Goal: Task Accomplishment & Management: Use online tool/utility

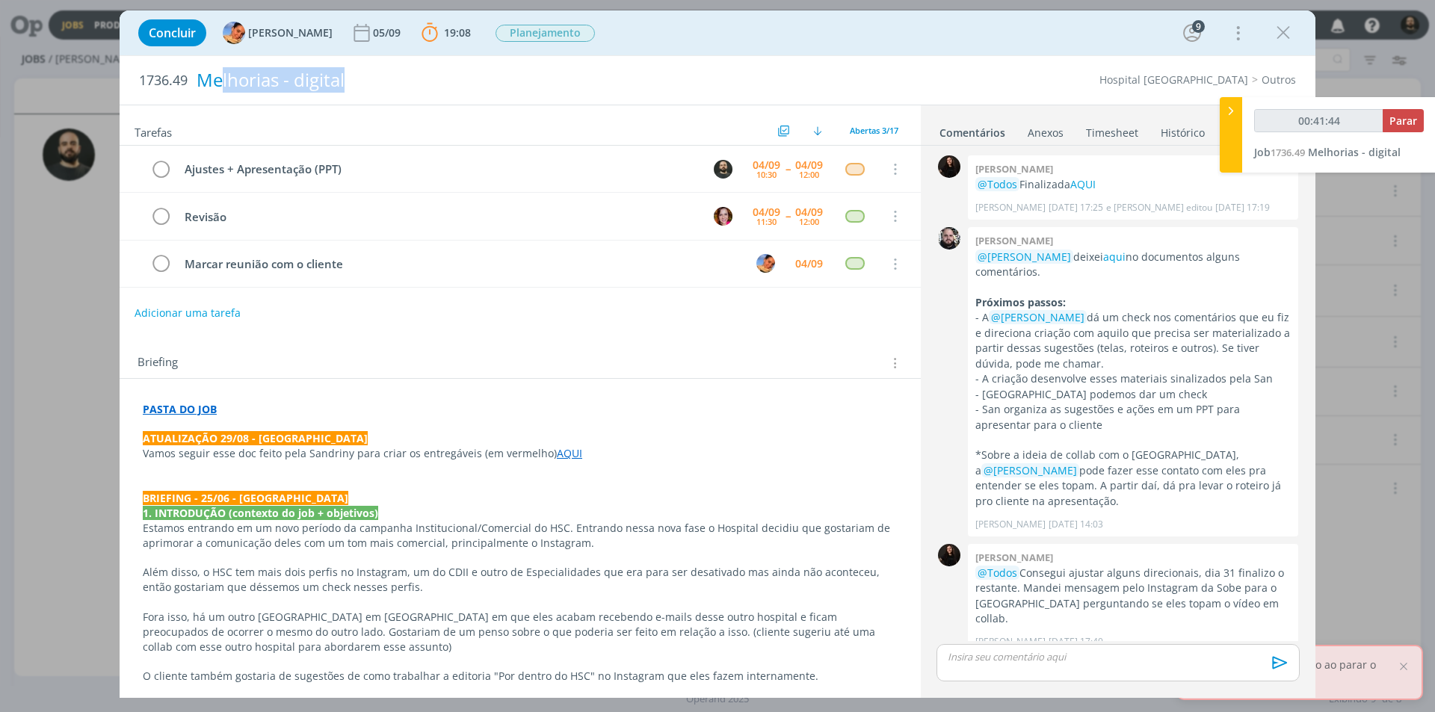
scroll to position [685, 0]
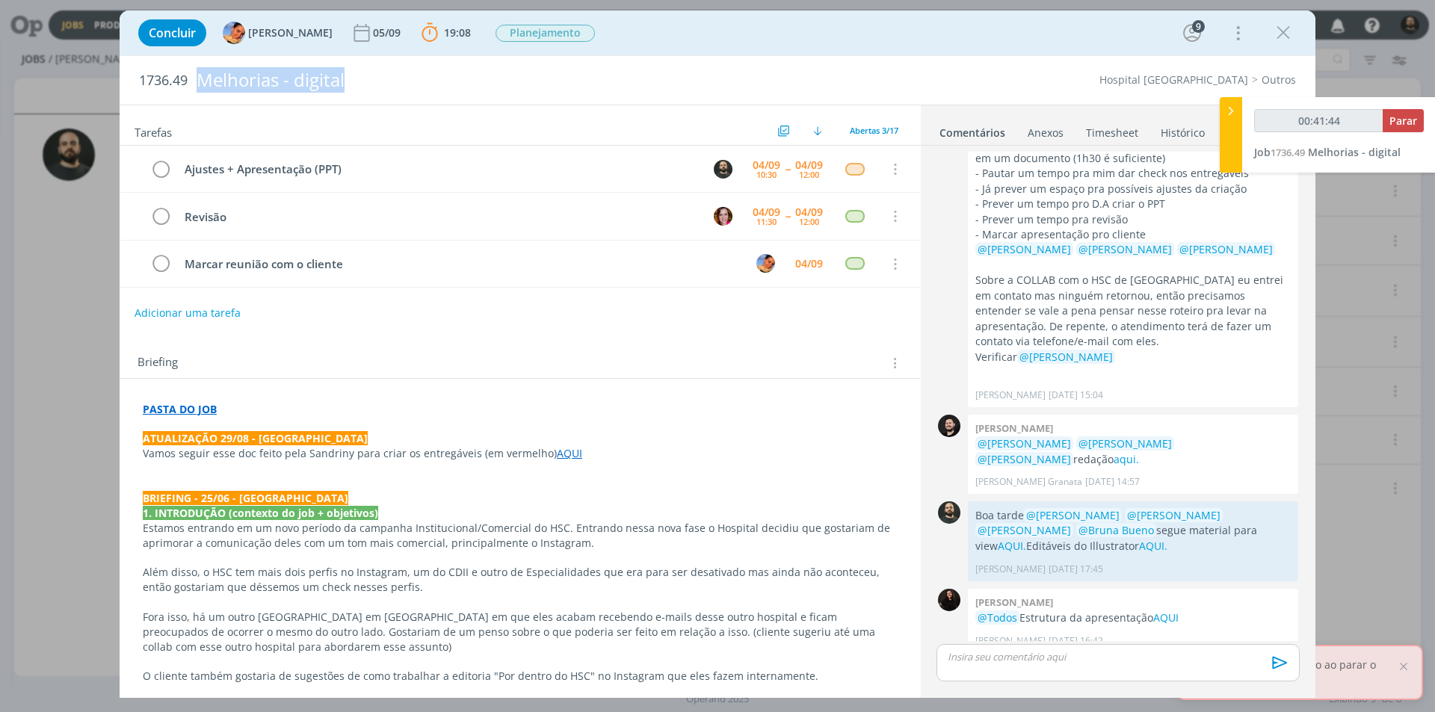
click at [200, 76] on div "Melhorias - digital" at bounding box center [499, 80] width 617 height 37
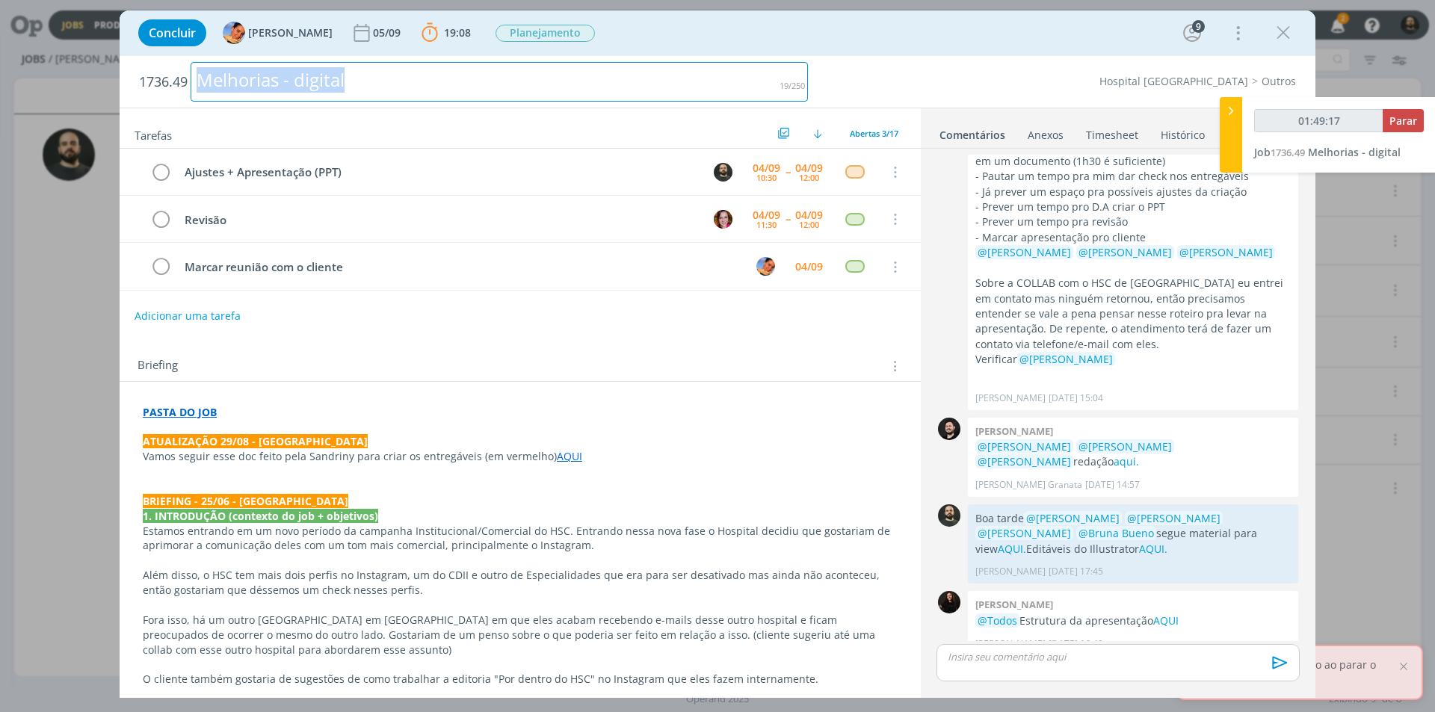
type input "01:49:18"
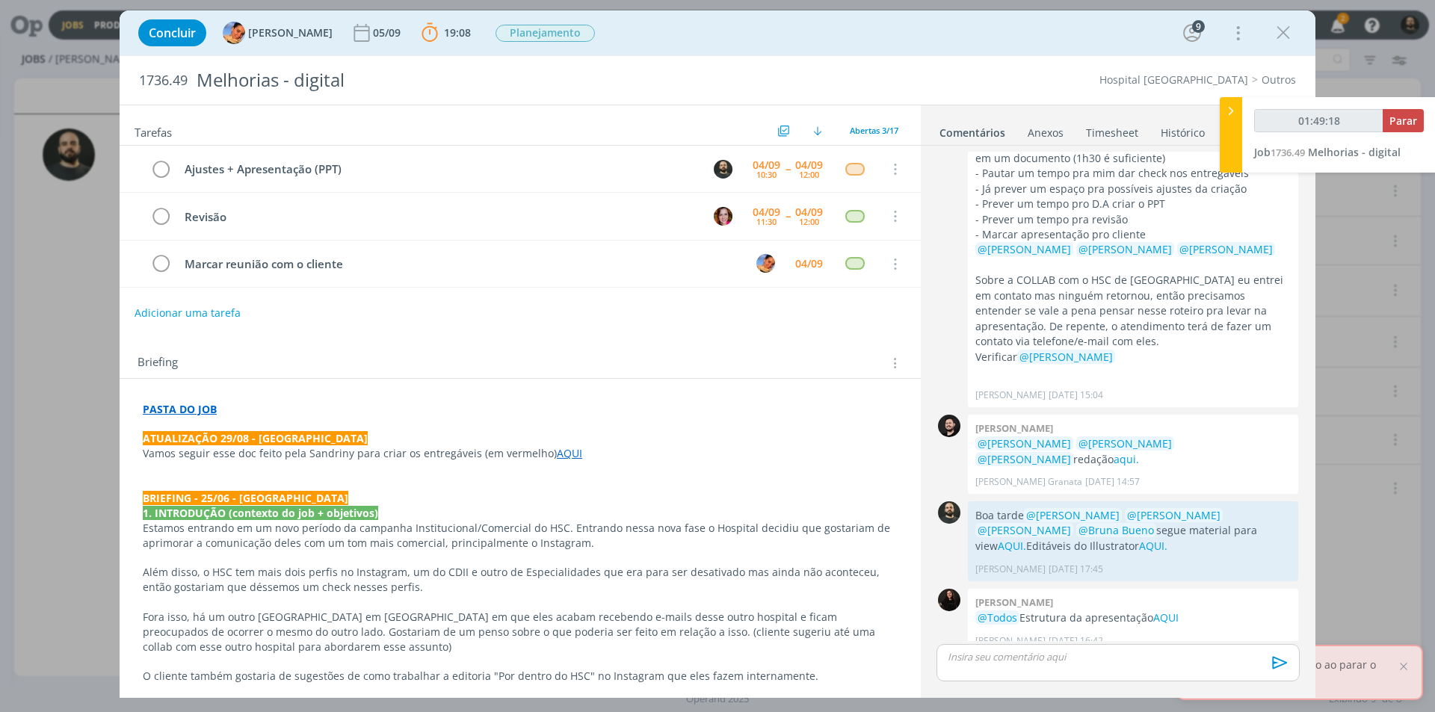
click at [996, 662] on p "dialog" at bounding box center [1118, 656] width 339 height 13
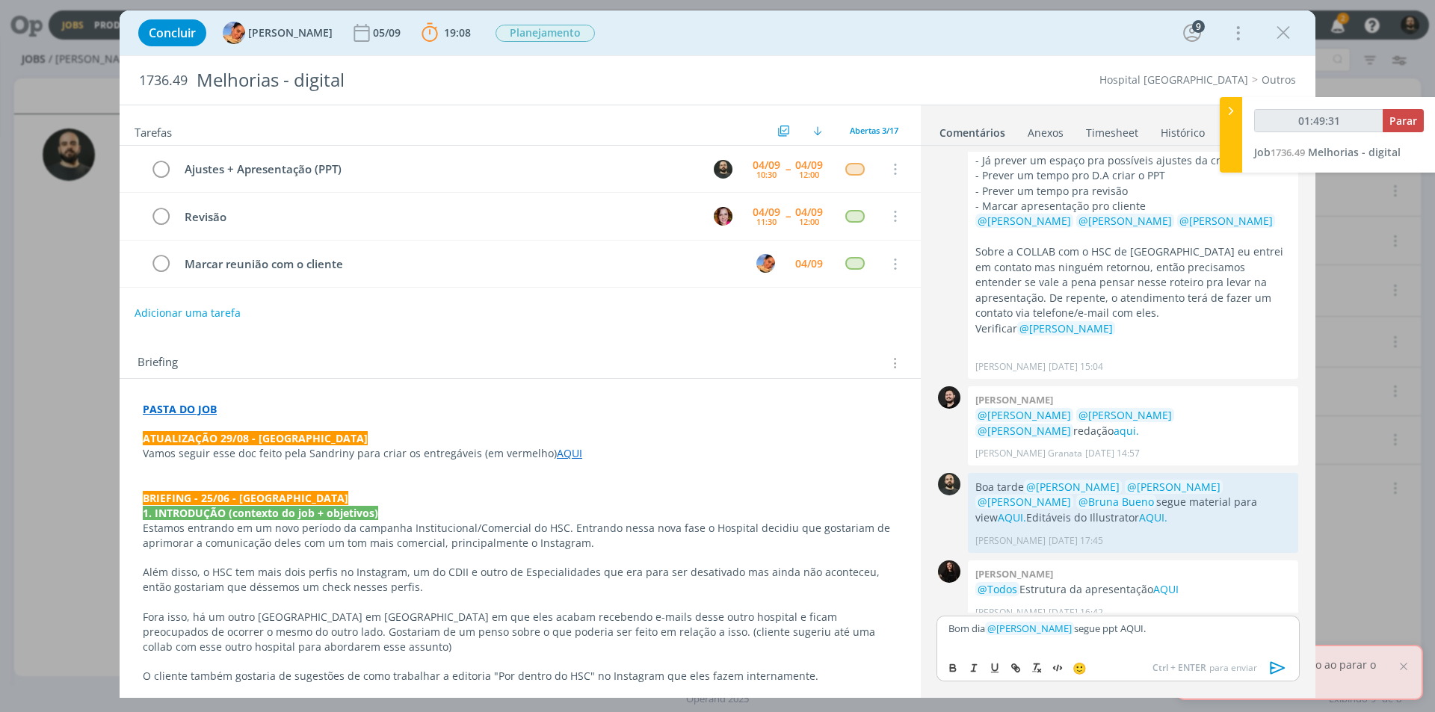
type input "01:49:32"
click at [1013, 663] on icon "dialog" at bounding box center [1016, 668] width 12 height 12
type input "AQUI."
type input "01:49:33"
paste input "[URL][DOMAIN_NAME]"
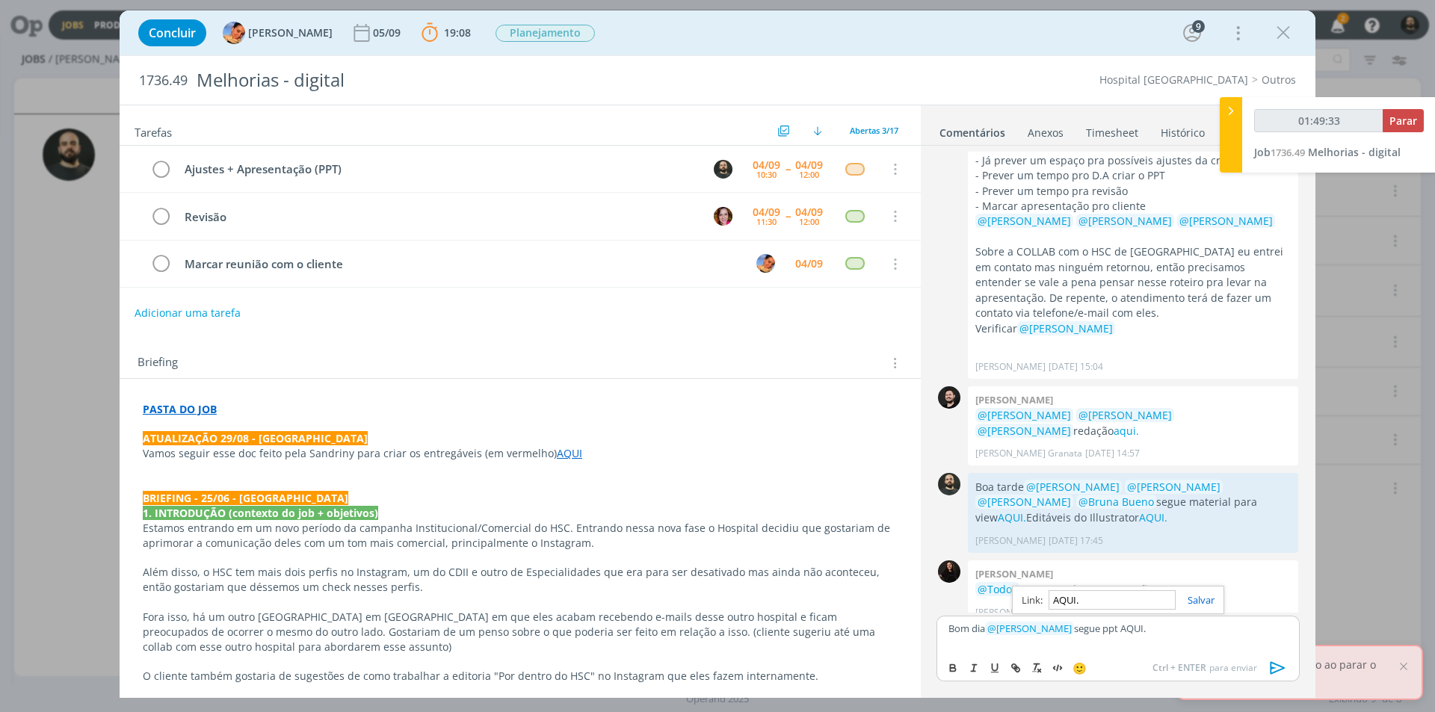
type input "[URL][DOMAIN_NAME]"
type input "01:49:34"
type input "[URL][DOMAIN_NAME]"
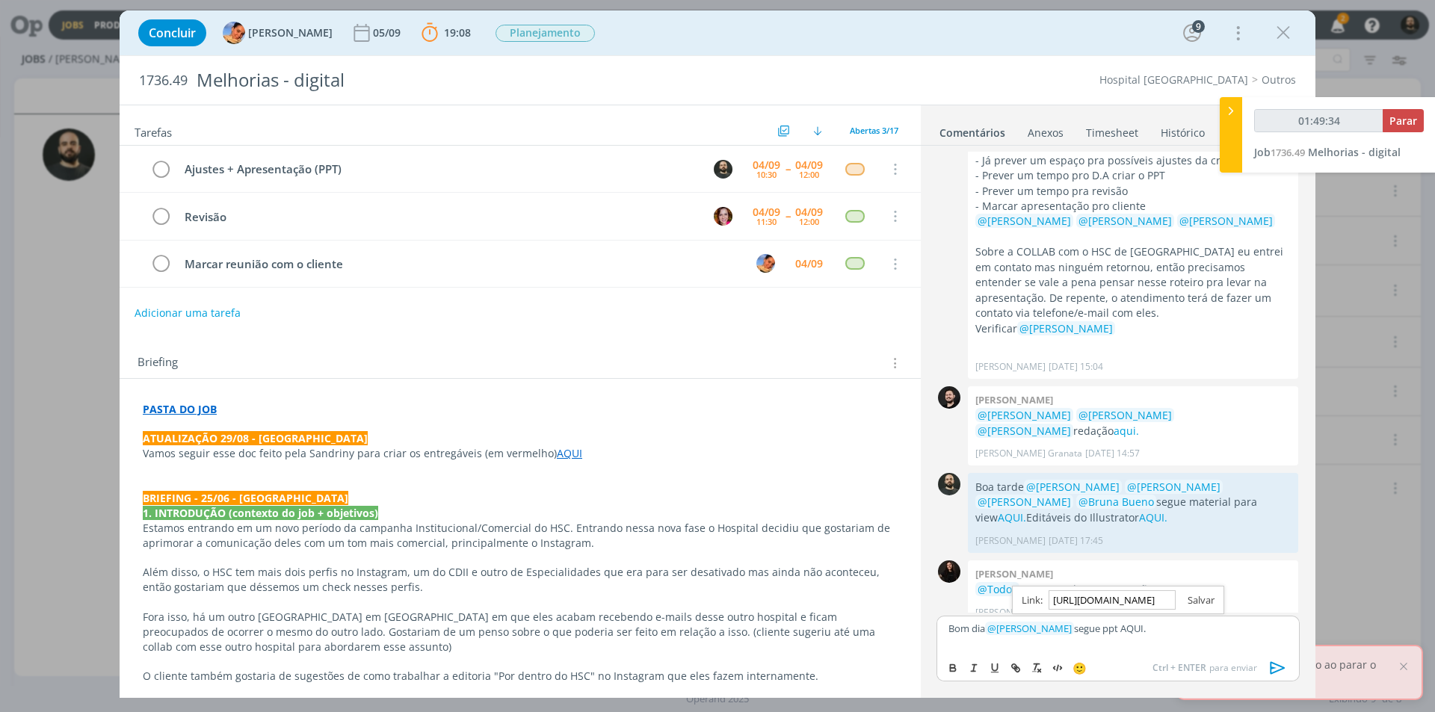
click at [1205, 602] on link "dialog" at bounding box center [1195, 599] width 39 height 13
click at [1127, 632] on link "AQUI." at bounding box center [1130, 628] width 25 height 13
click at [1120, 597] on link "[URL][DOMAIN_NAME]" at bounding box center [1072, 599] width 102 height 19
click at [1274, 665] on icon "dialog" at bounding box center [1278, 668] width 22 height 22
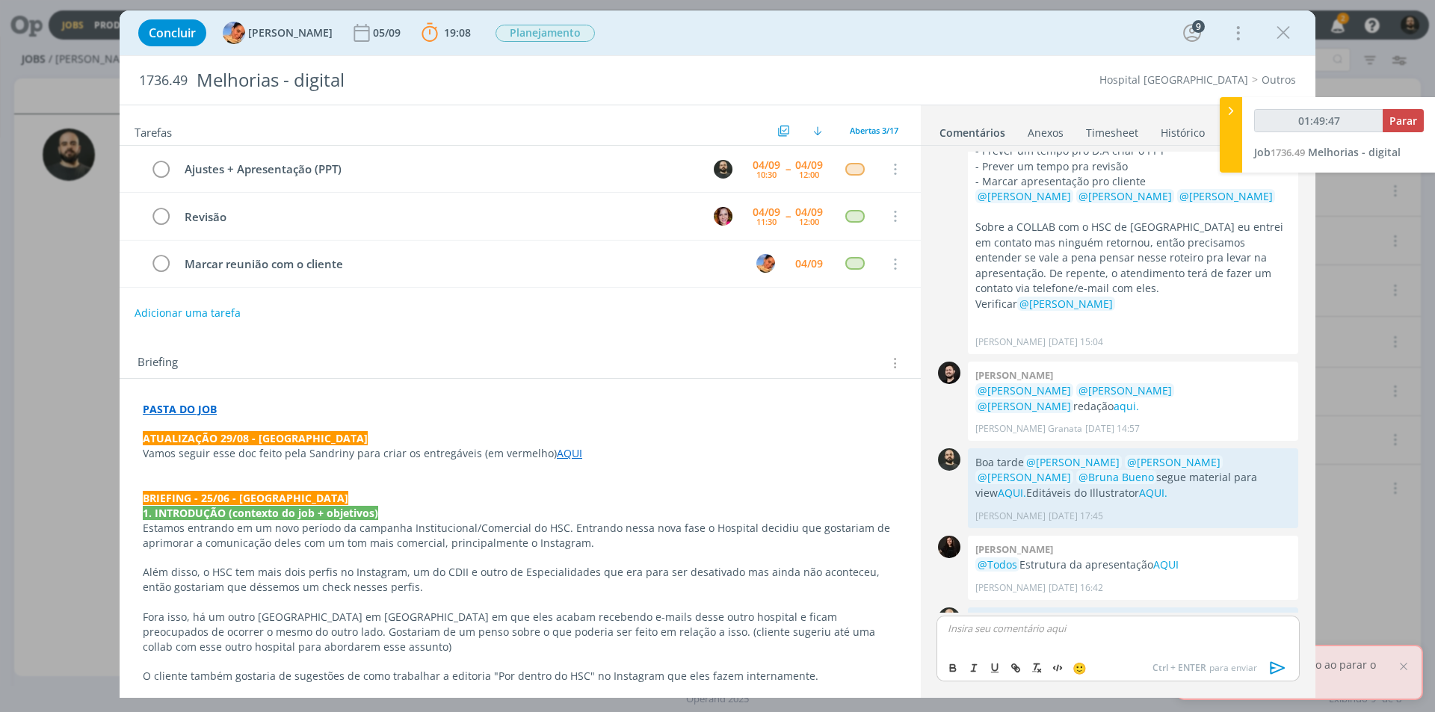
scroll to position [770, 0]
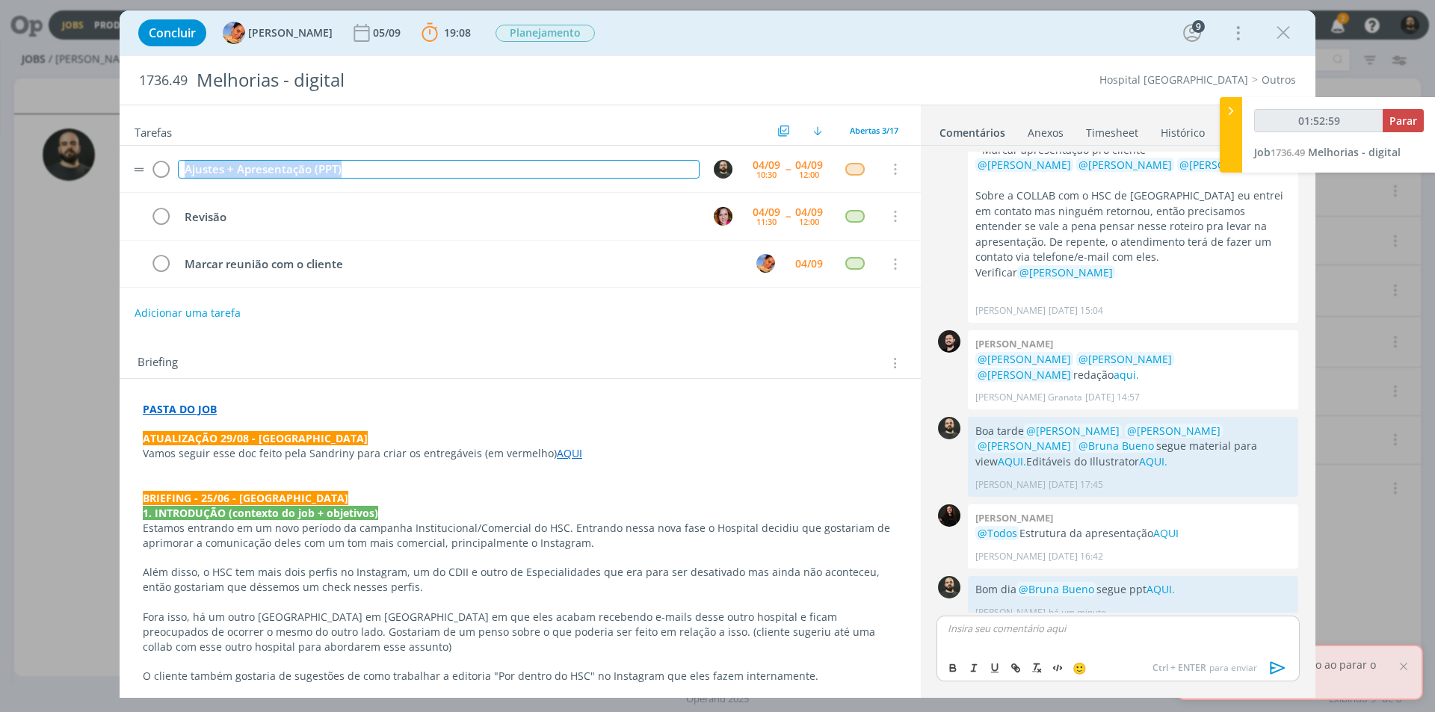
drag, startPoint x: 386, startPoint y: 173, endPoint x: 138, endPoint y: 158, distance: 248.7
click at [143, 157] on tr "Ajustes + Apresentação (PPT) [DATE] 10:30 -- [DATE] 12:00 Cancelar" at bounding box center [520, 169] width 801 height 47
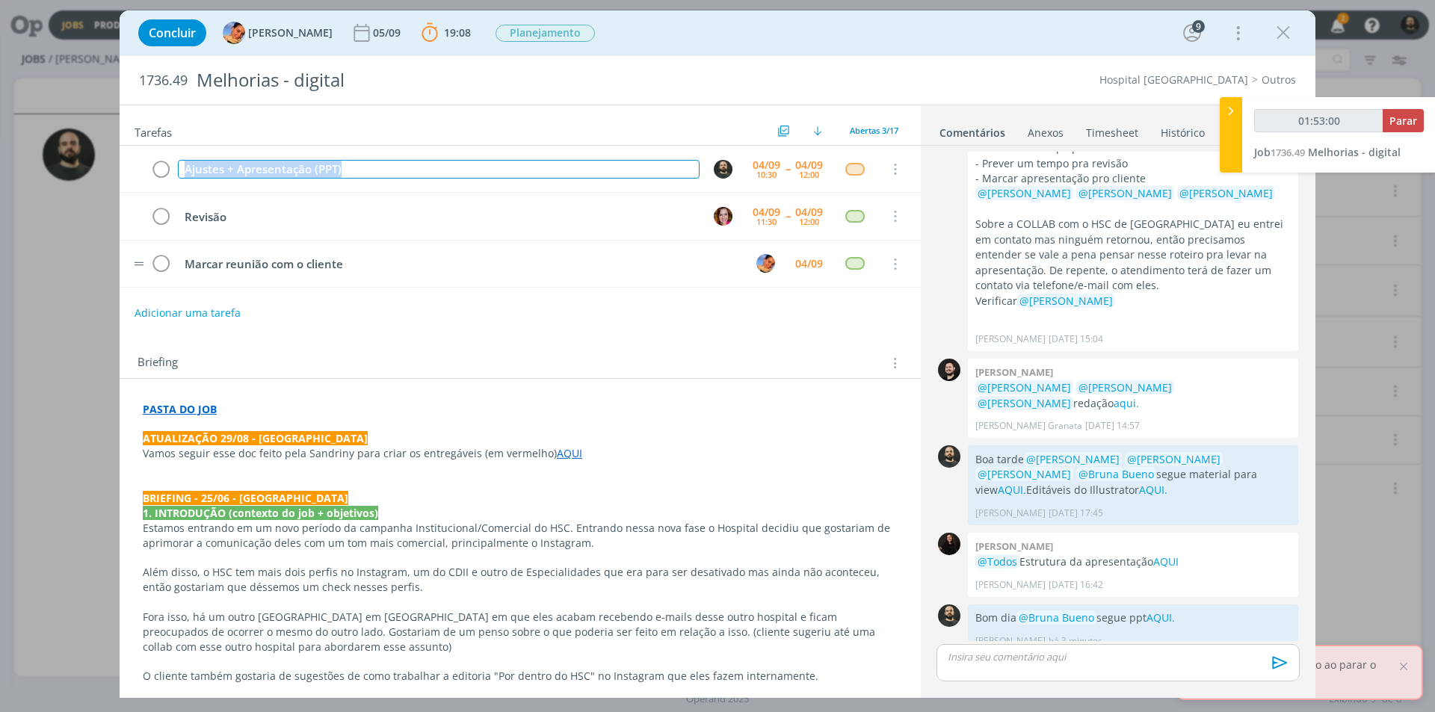
copy div "Ajustes + Apresentação (PPT)"
type input "01:53:02"
click at [1399, 120] on span "Parar" at bounding box center [1404, 121] width 28 height 14
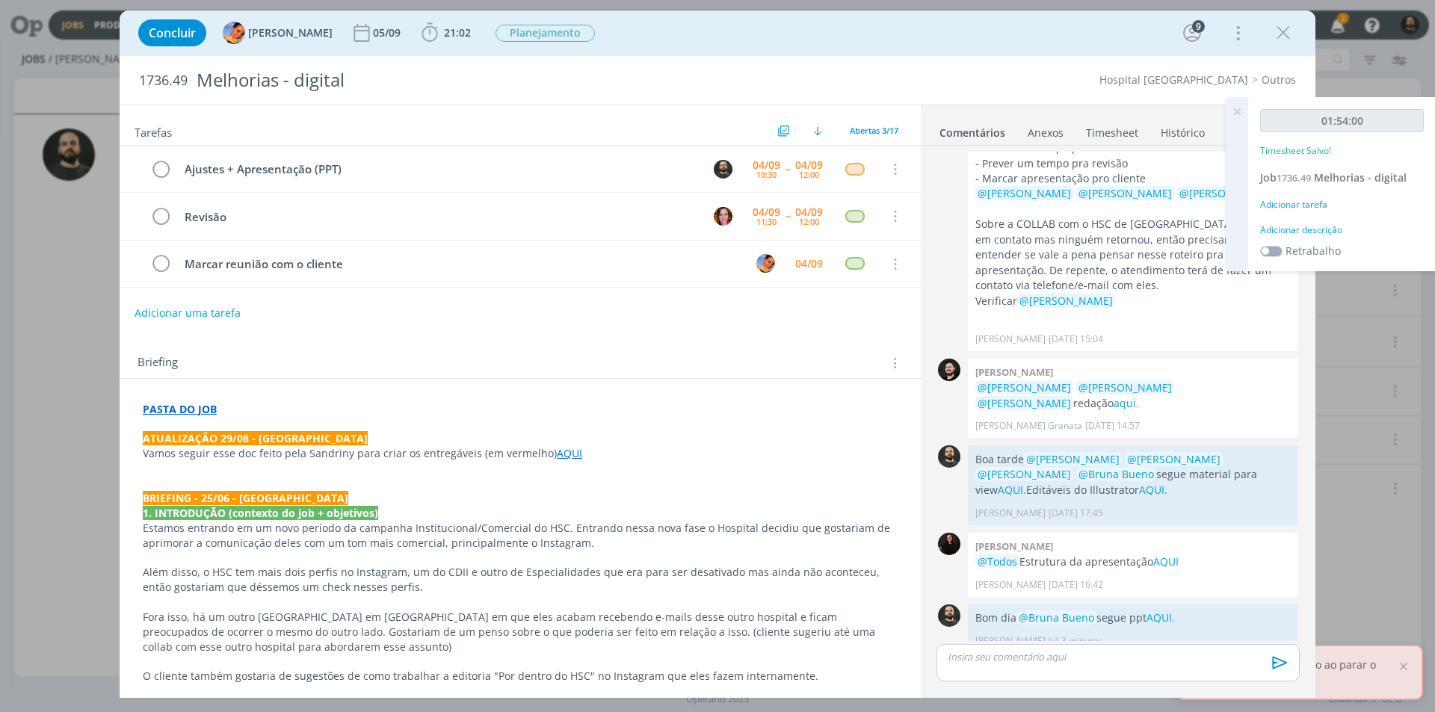
click at [1325, 229] on div "Adicionar descrição" at bounding box center [1342, 229] width 164 height 13
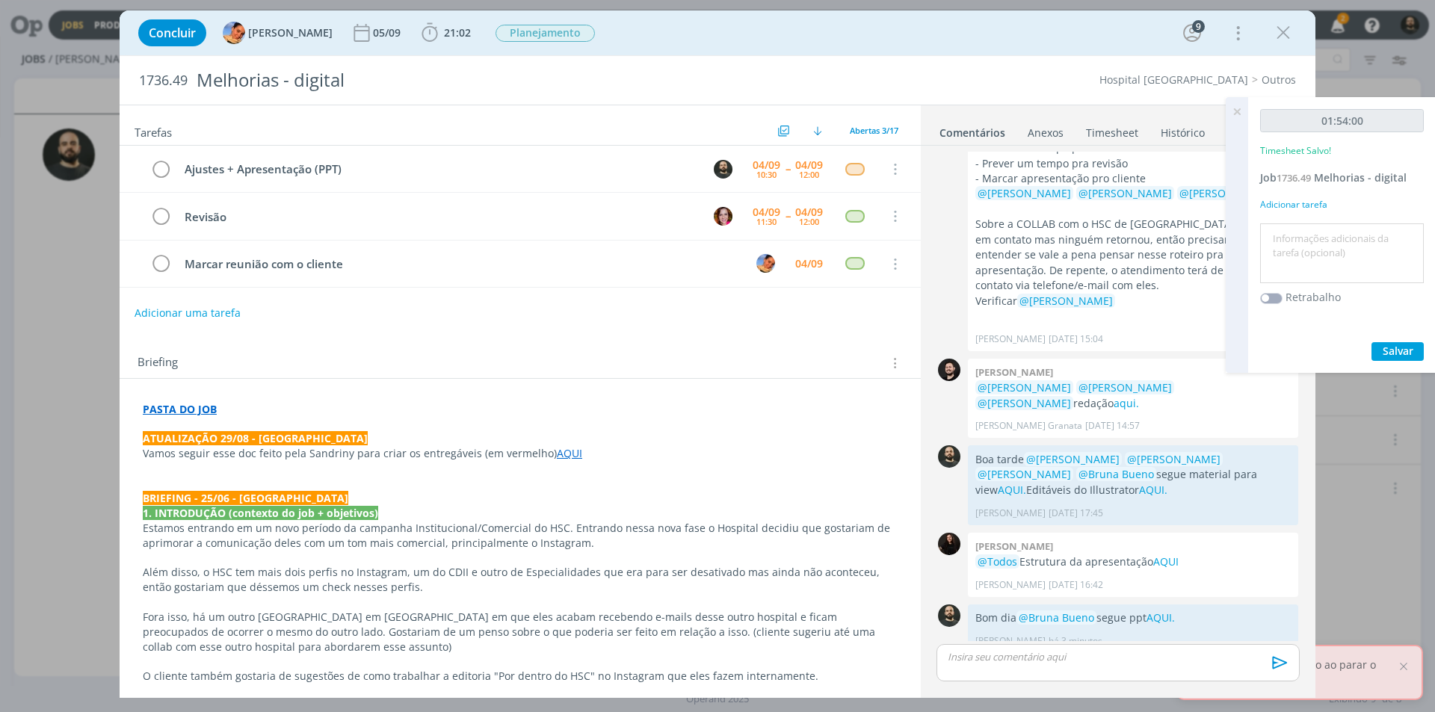
click at [1344, 253] on textarea at bounding box center [1342, 253] width 156 height 53
paste textarea "Ajustes + Apresentação (PPT)"
type textarea "Ajustes + Apresentação (PPT)"
click at [1393, 337] on div "01:54:00 Timesheet Salvo! Job 1736.49 Melhorias - digital Adicionar tarefa Ajus…" at bounding box center [1342, 235] width 188 height 276
click at [1400, 350] on span "Salvar" at bounding box center [1398, 351] width 31 height 14
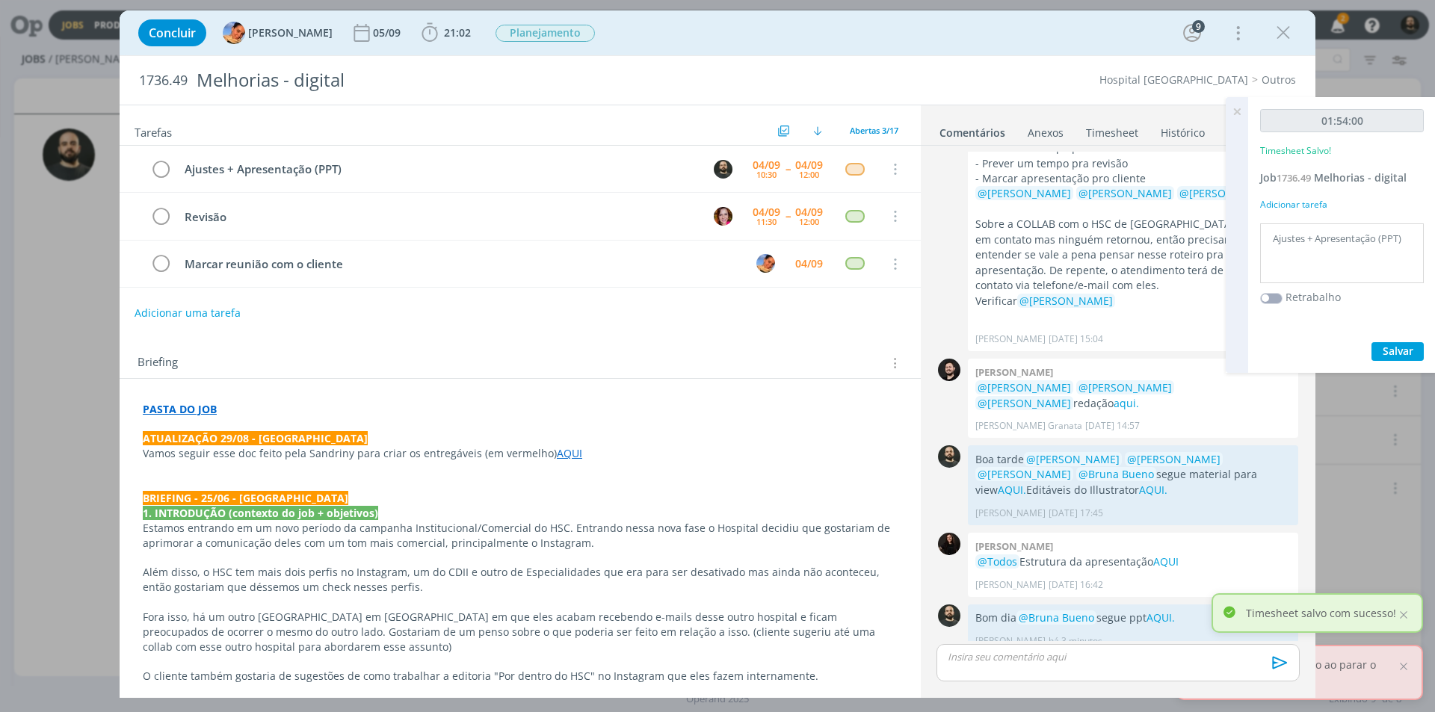
click at [1237, 111] on icon at bounding box center [1237, 111] width 27 height 29
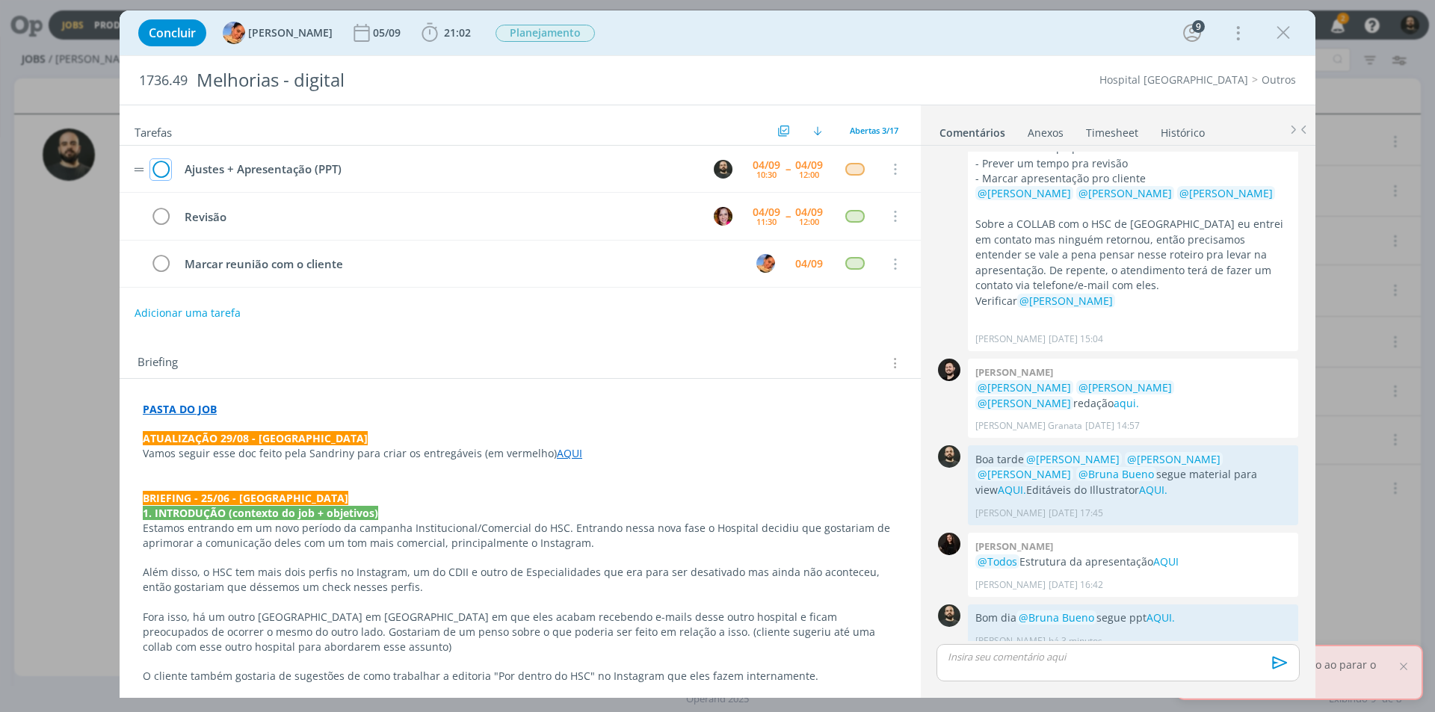
click at [163, 168] on icon "dialog" at bounding box center [160, 169] width 21 height 22
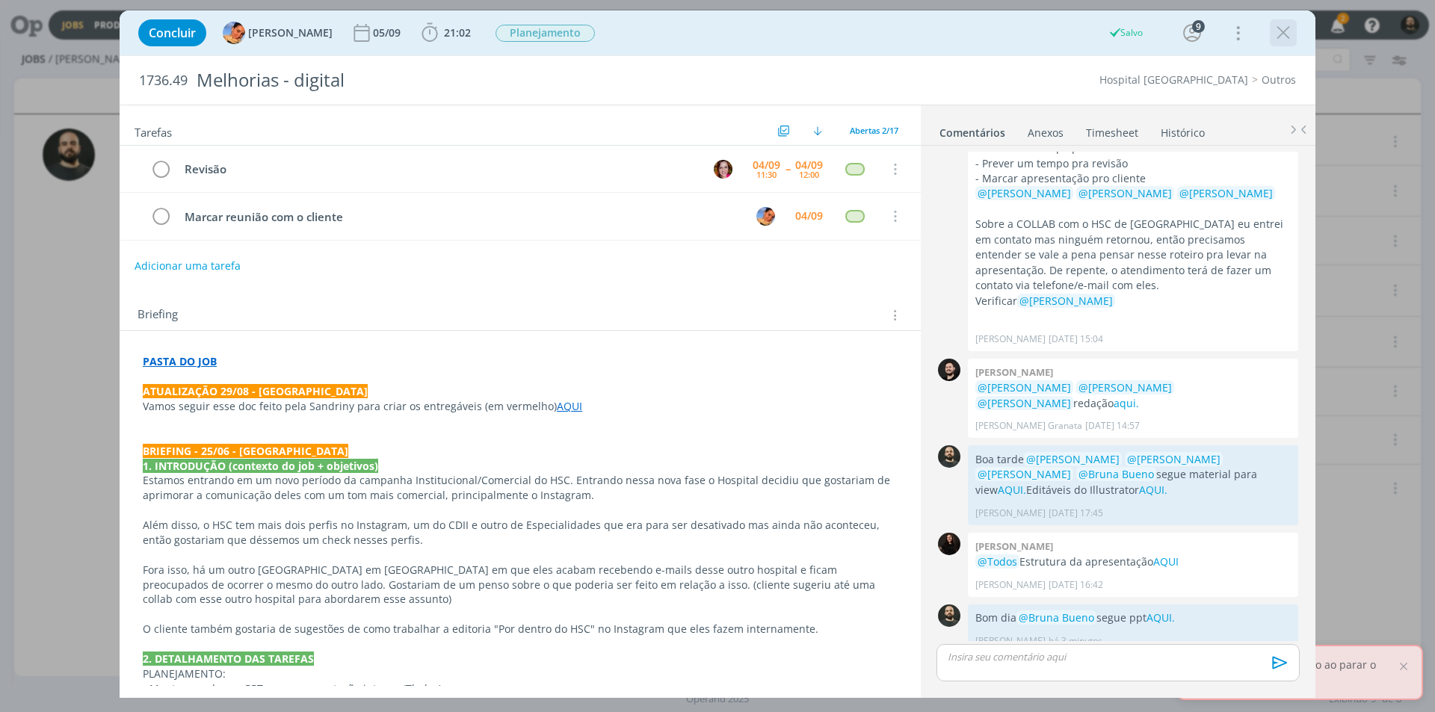
click at [1277, 34] on icon "dialog" at bounding box center [1283, 33] width 22 height 22
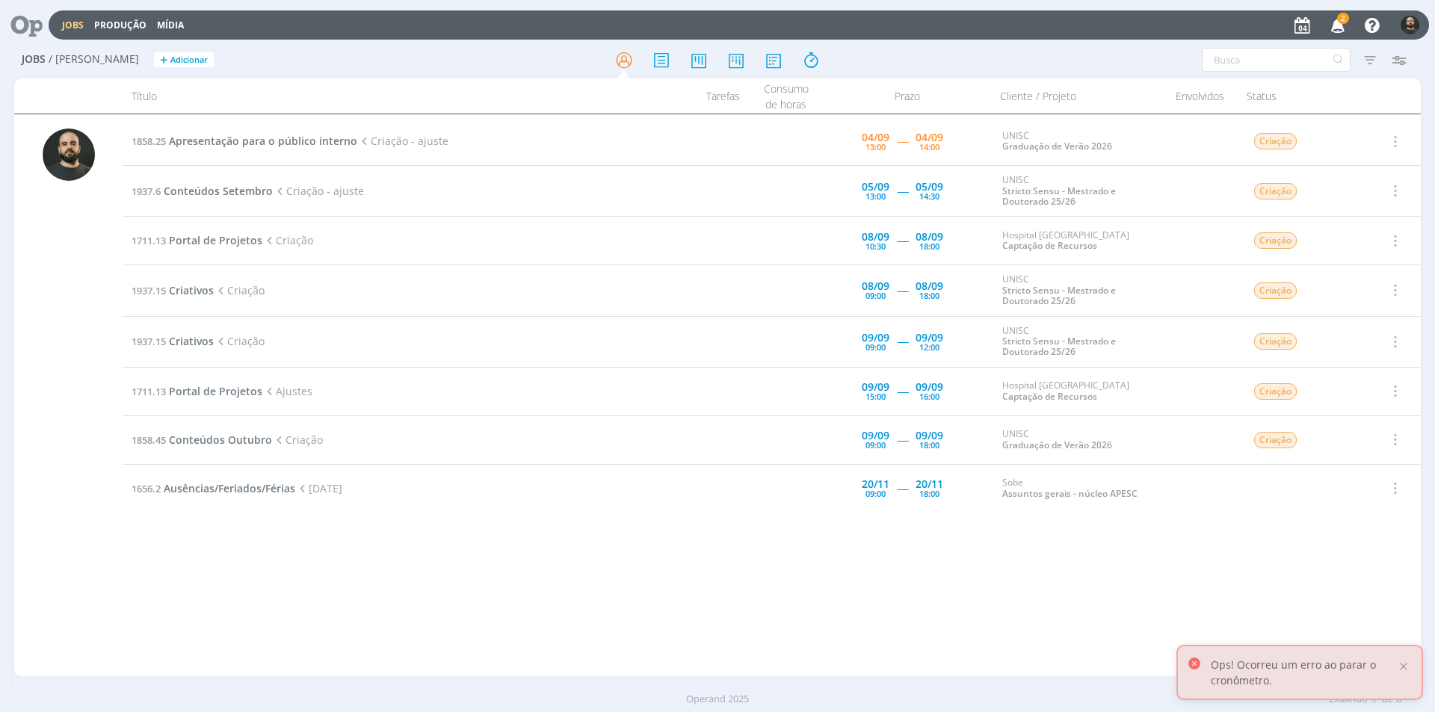
click at [1339, 23] on span "2" at bounding box center [1343, 18] width 12 height 11
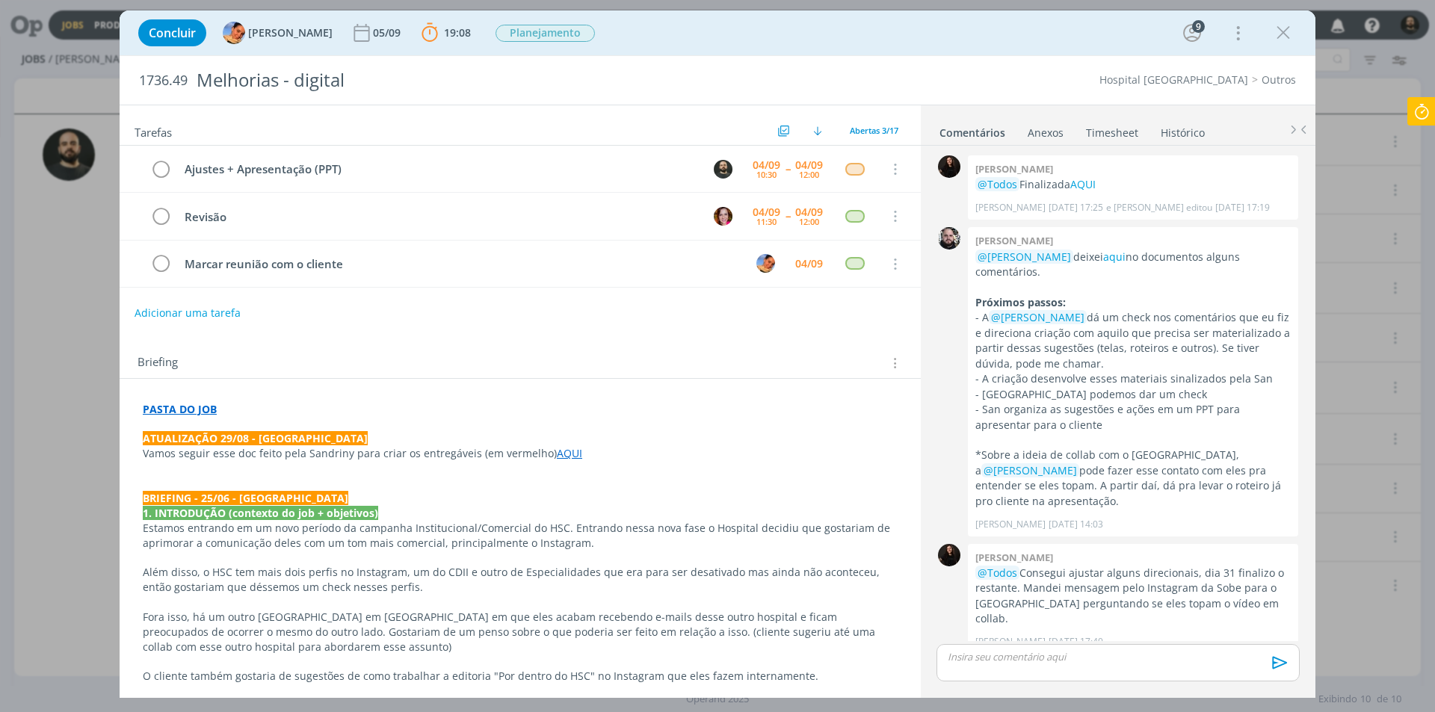
scroll to position [685, 0]
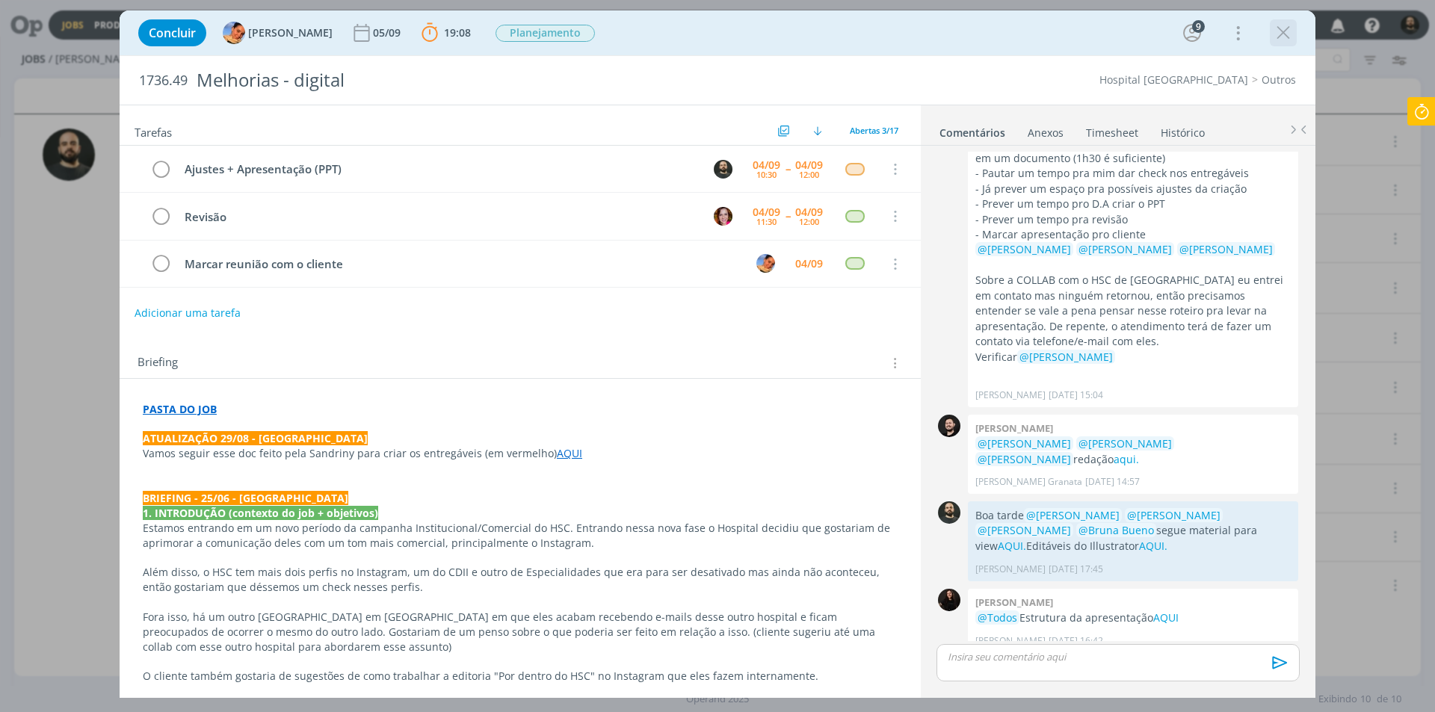
click at [1289, 33] on icon "dialog" at bounding box center [1283, 33] width 22 height 22
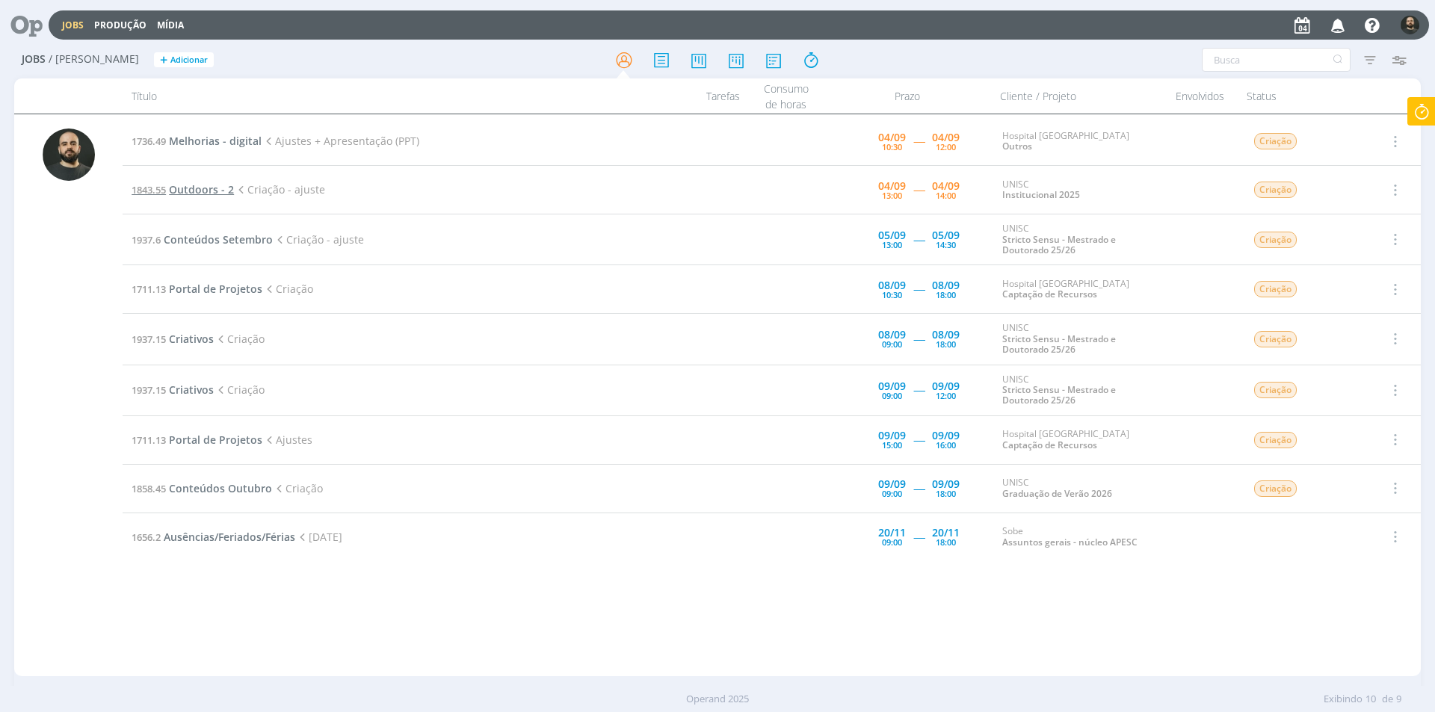
click at [220, 188] on span "Outdoors - 2" at bounding box center [201, 189] width 65 height 14
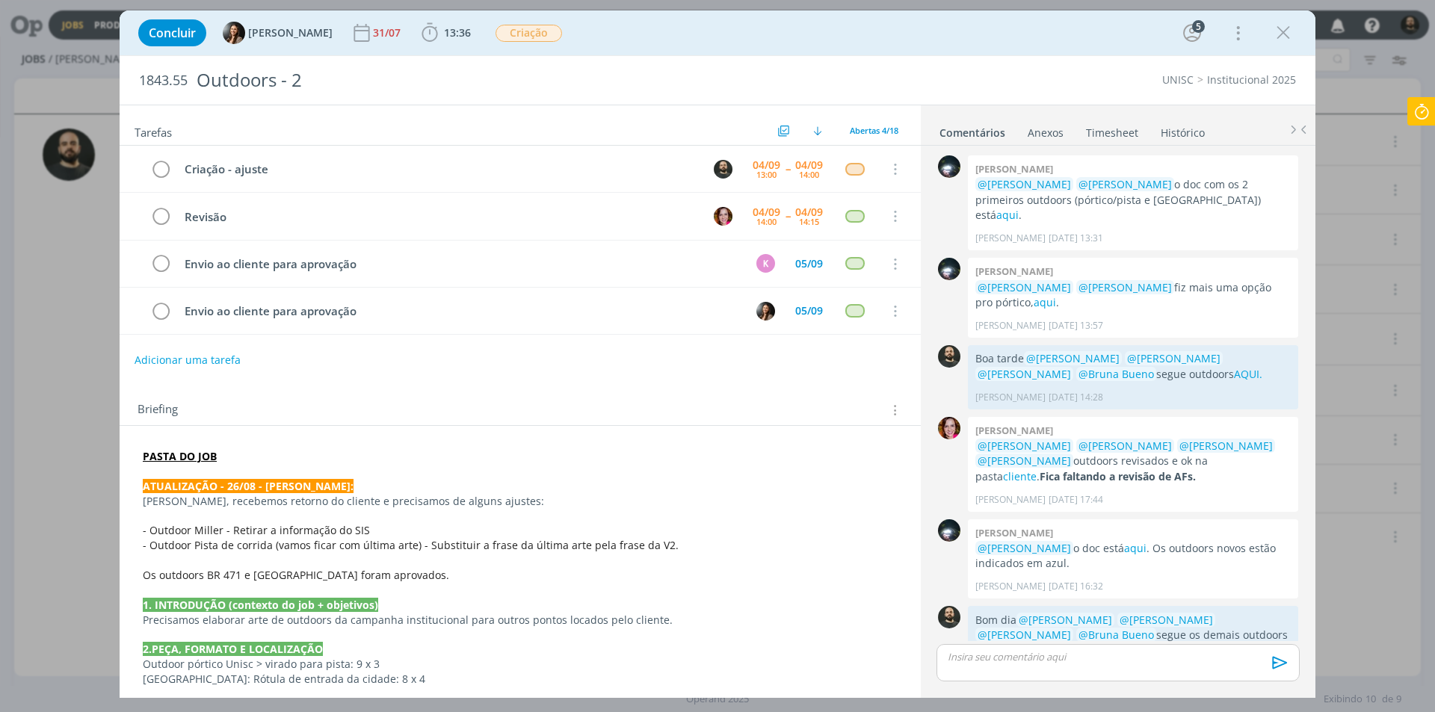
scroll to position [658, 0]
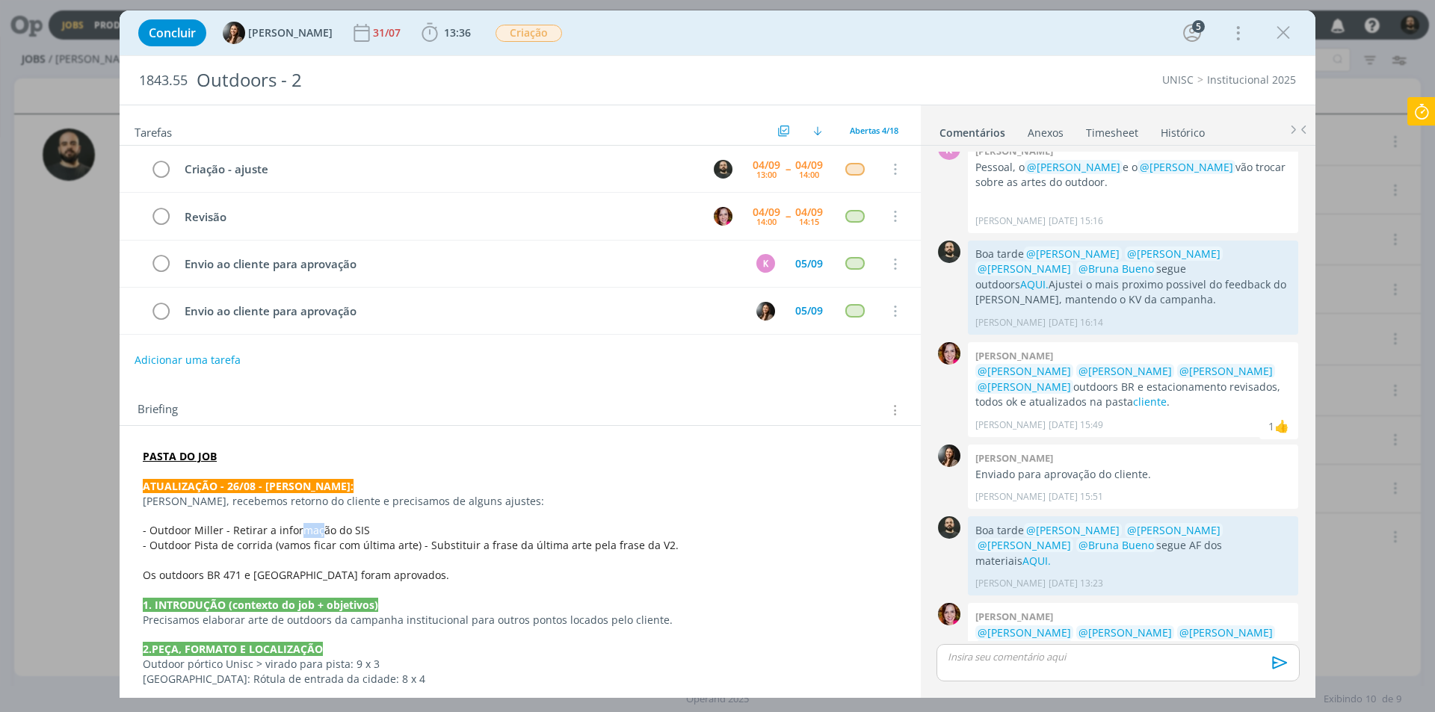
drag, startPoint x: 298, startPoint y: 528, endPoint x: 318, endPoint y: 532, distance: 20.7
click at [318, 532] on span "- Outdoor Miller - Retirar a informação do SIS" at bounding box center [256, 530] width 227 height 14
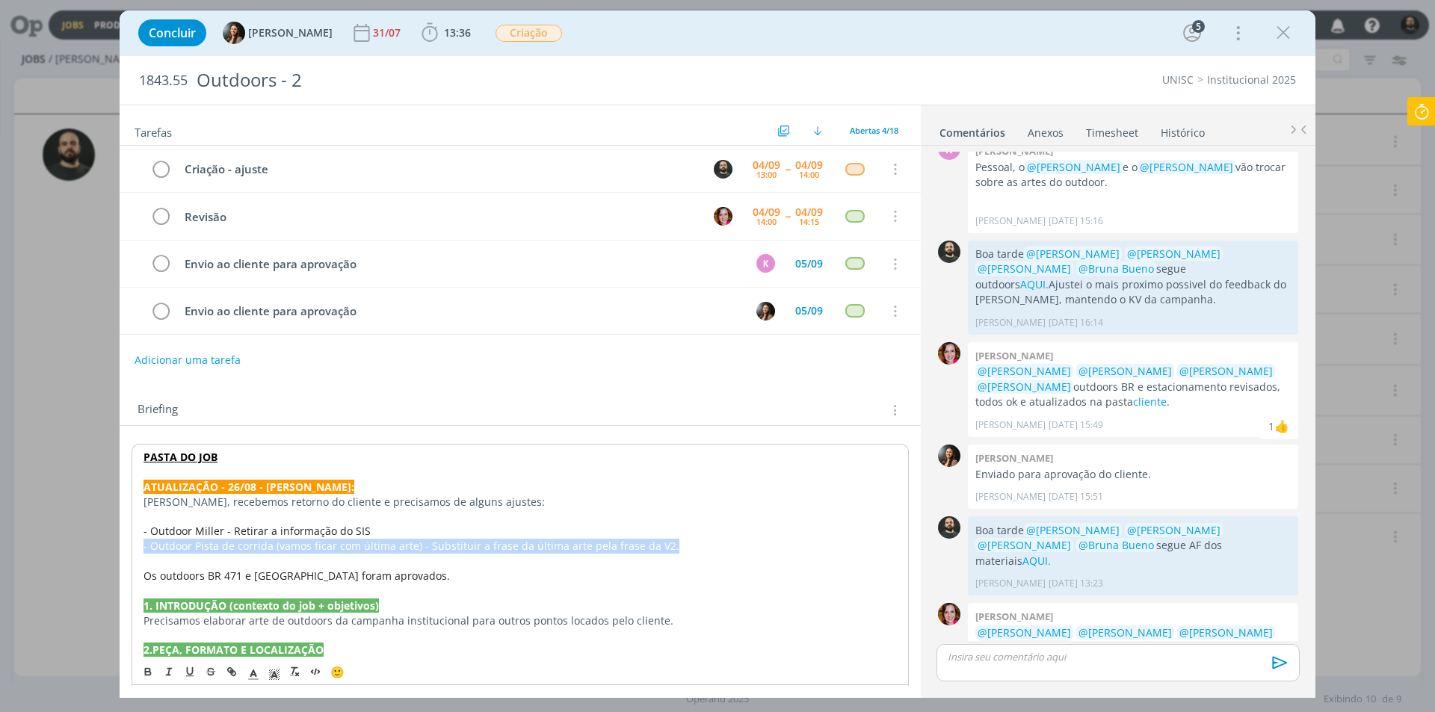
drag, startPoint x: 675, startPoint y: 549, endPoint x: 374, endPoint y: 537, distance: 301.5
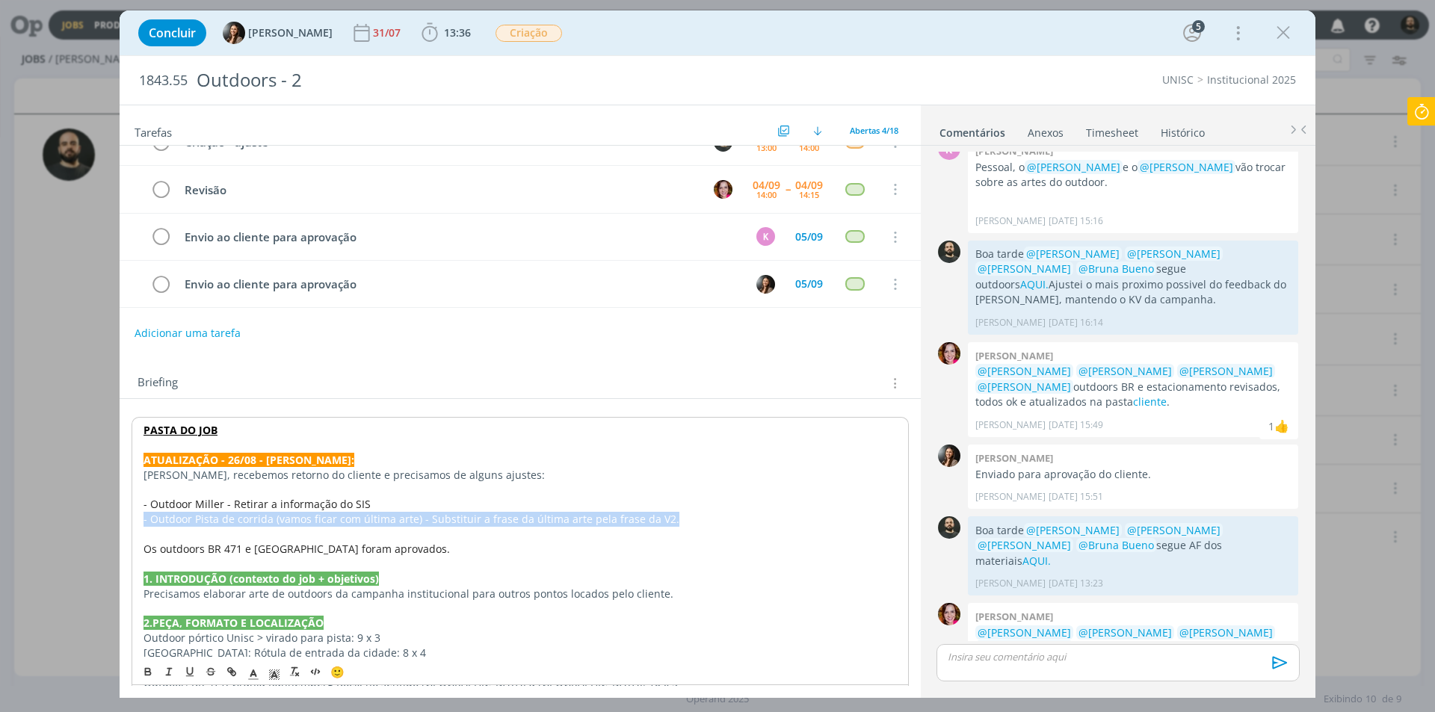
scroll to position [0, 0]
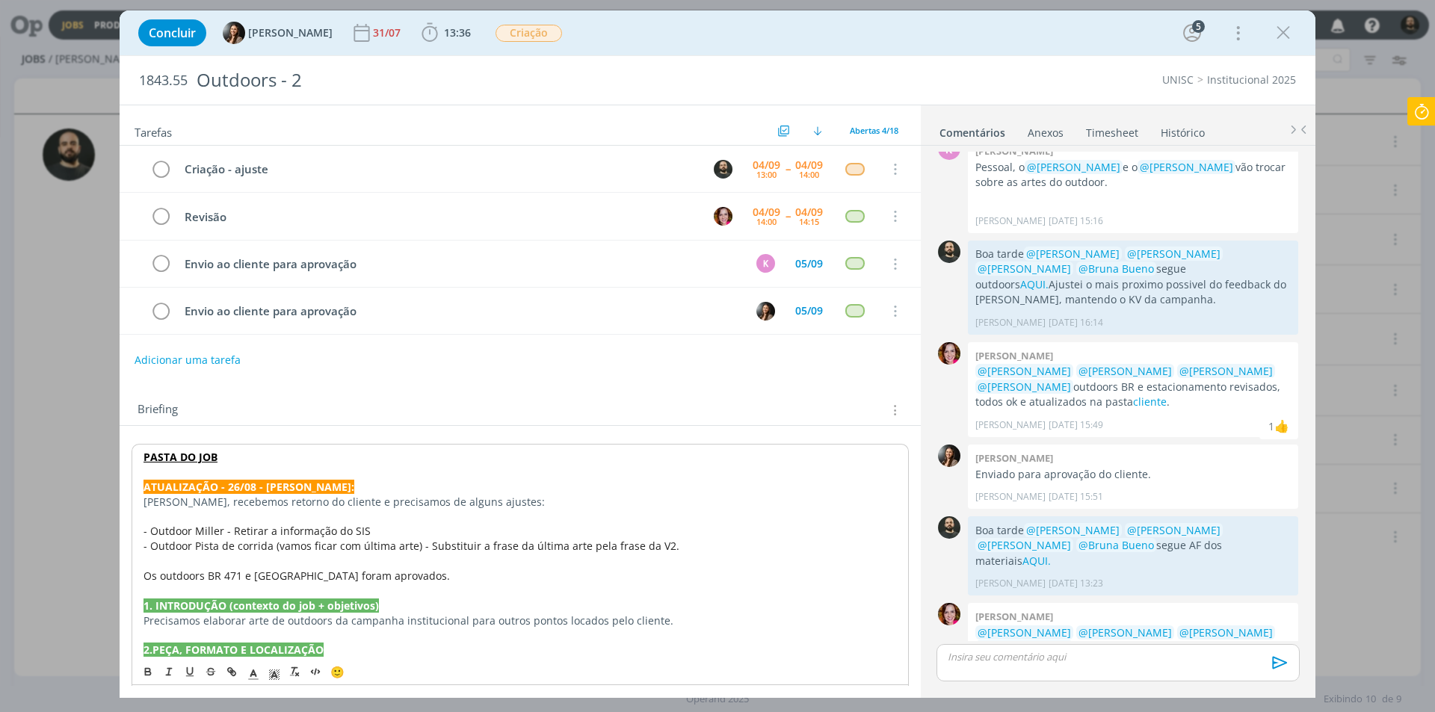
click at [399, 567] on p "dialog" at bounding box center [520, 561] width 753 height 15
click at [1286, 37] on icon "dialog" at bounding box center [1283, 33] width 22 height 22
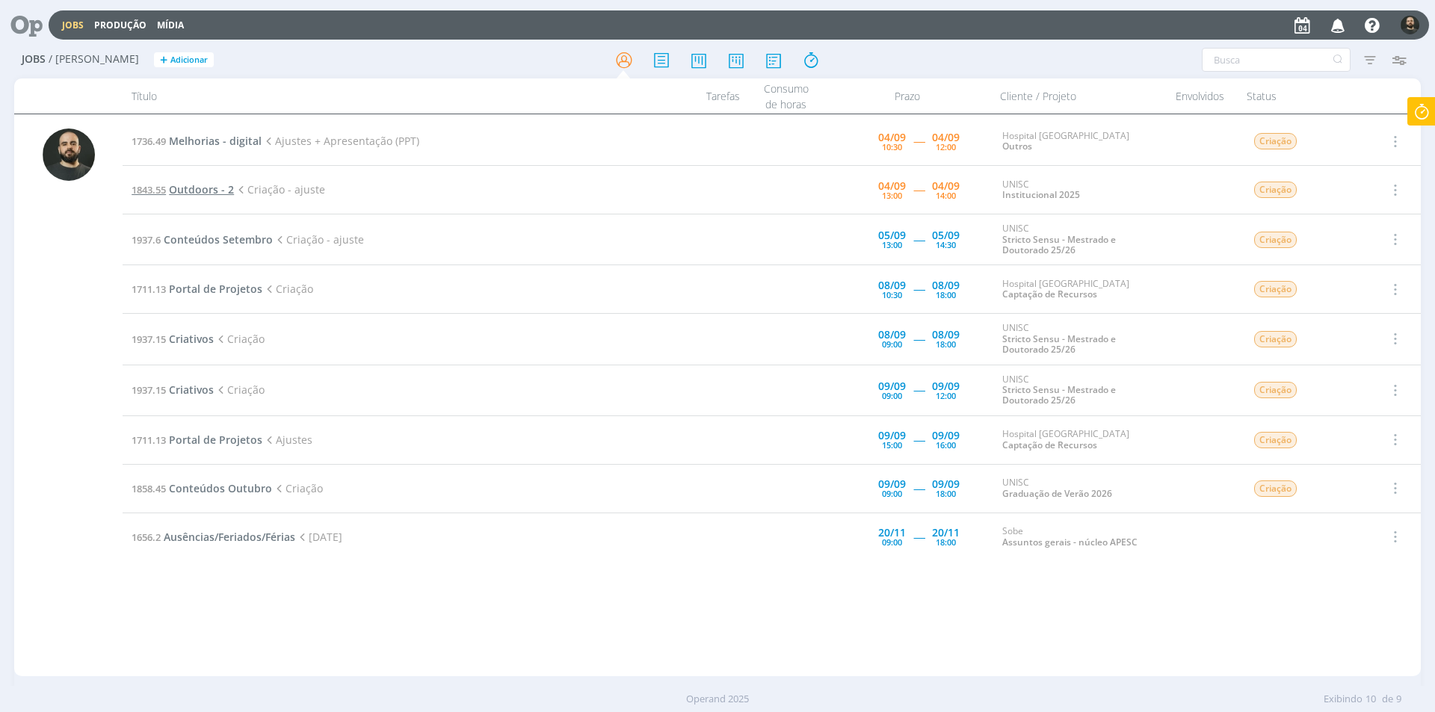
click at [202, 183] on span "Outdoors - 2" at bounding box center [201, 189] width 65 height 14
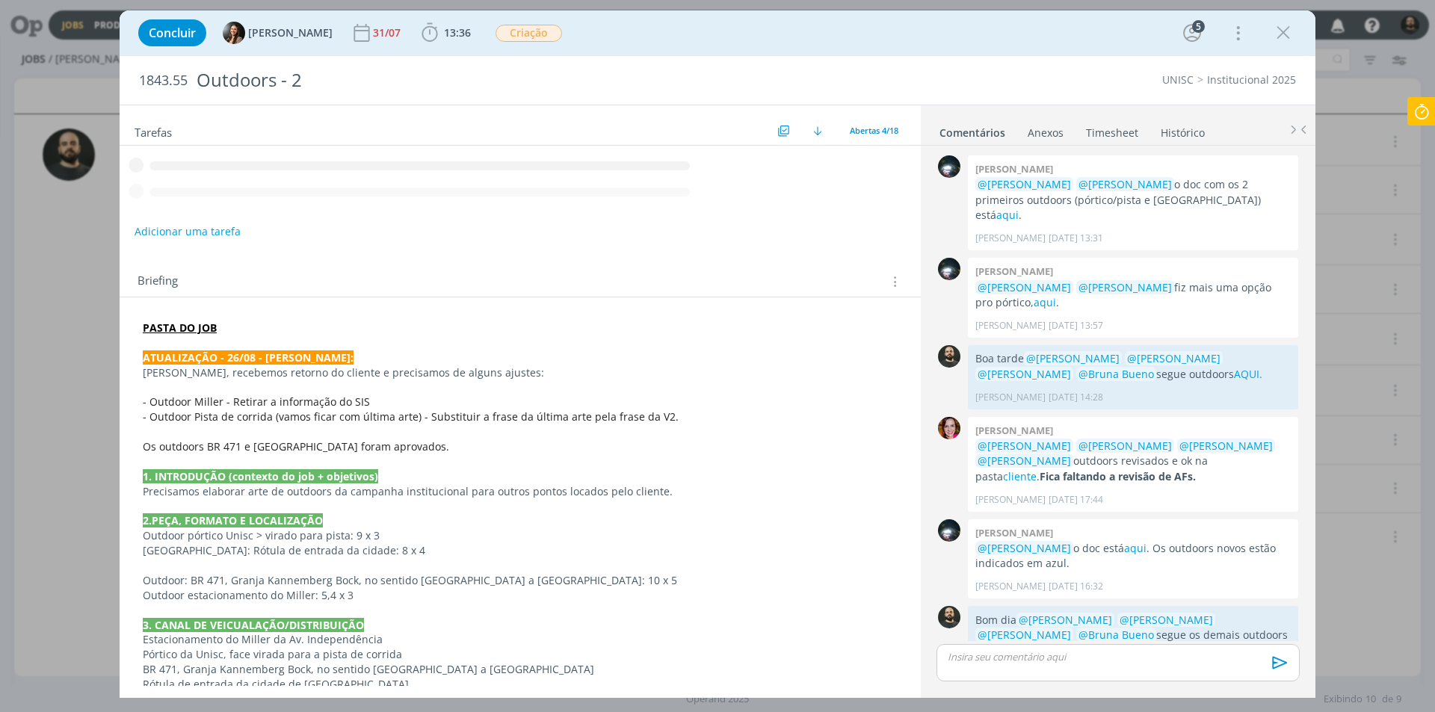
scroll to position [658, 0]
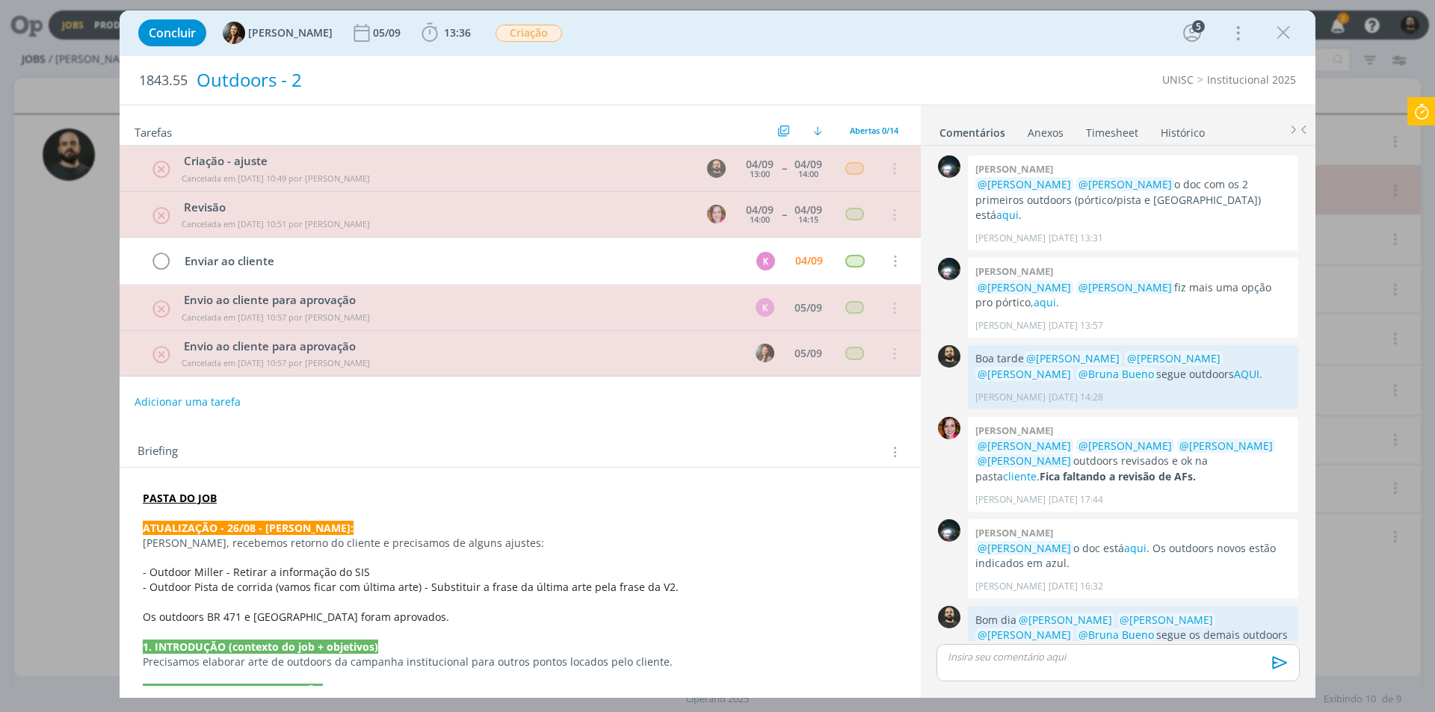
scroll to position [658, 0]
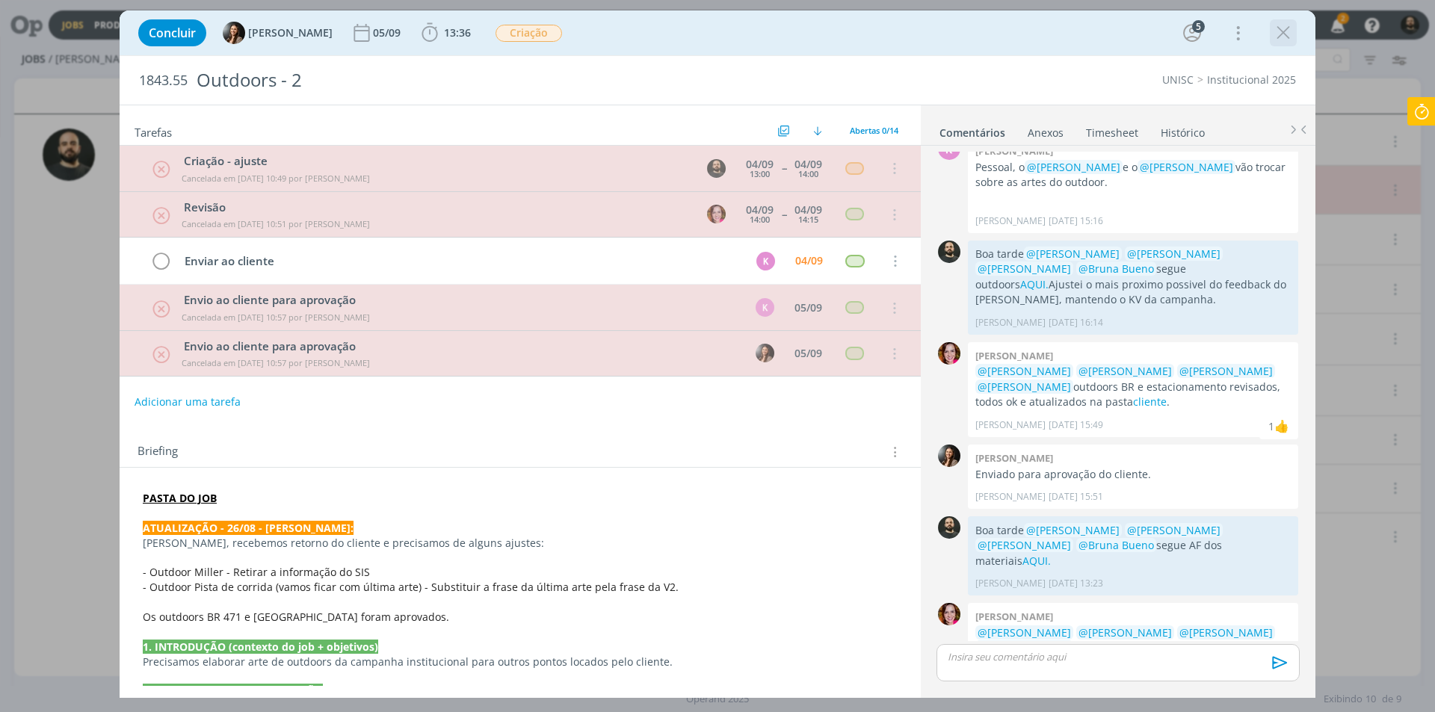
click at [1280, 31] on icon "dialog" at bounding box center [1283, 33] width 22 height 22
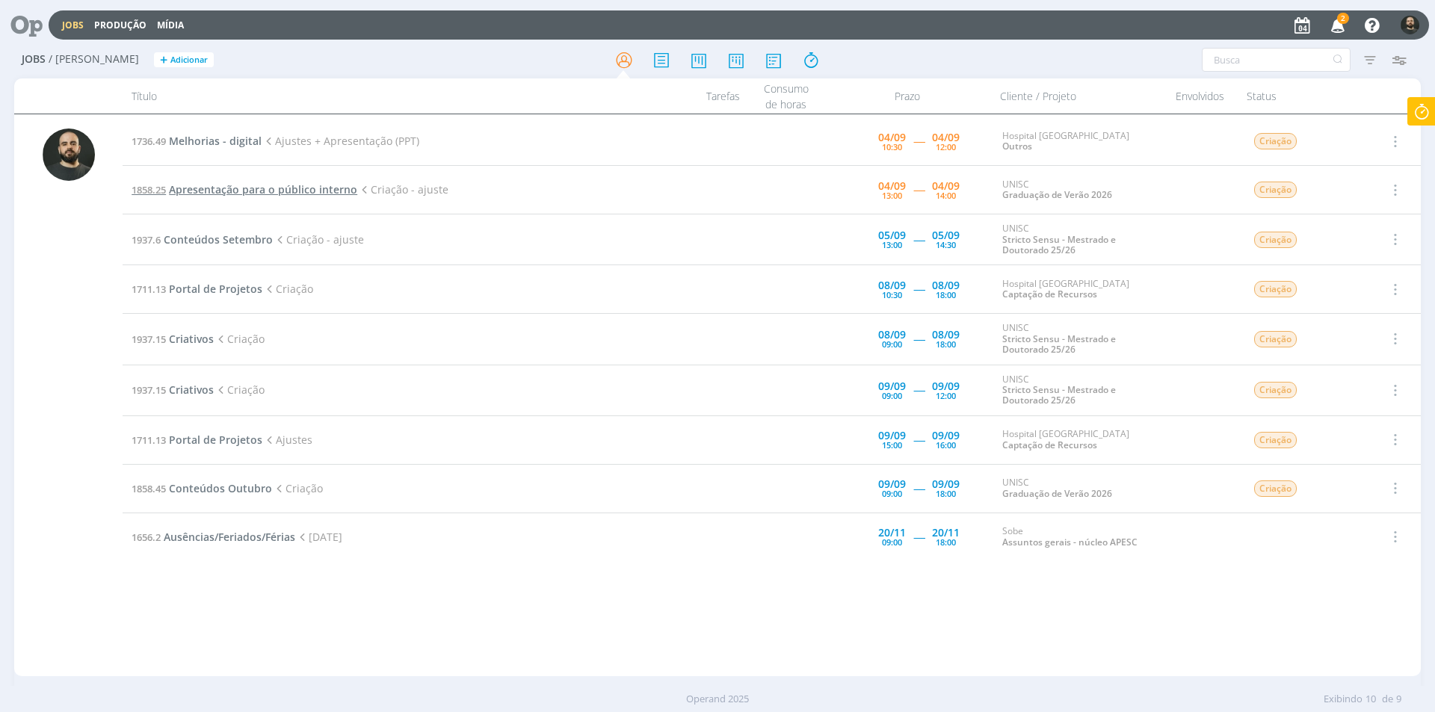
click at [323, 189] on span "Apresentação para o público interno" at bounding box center [263, 189] width 188 height 14
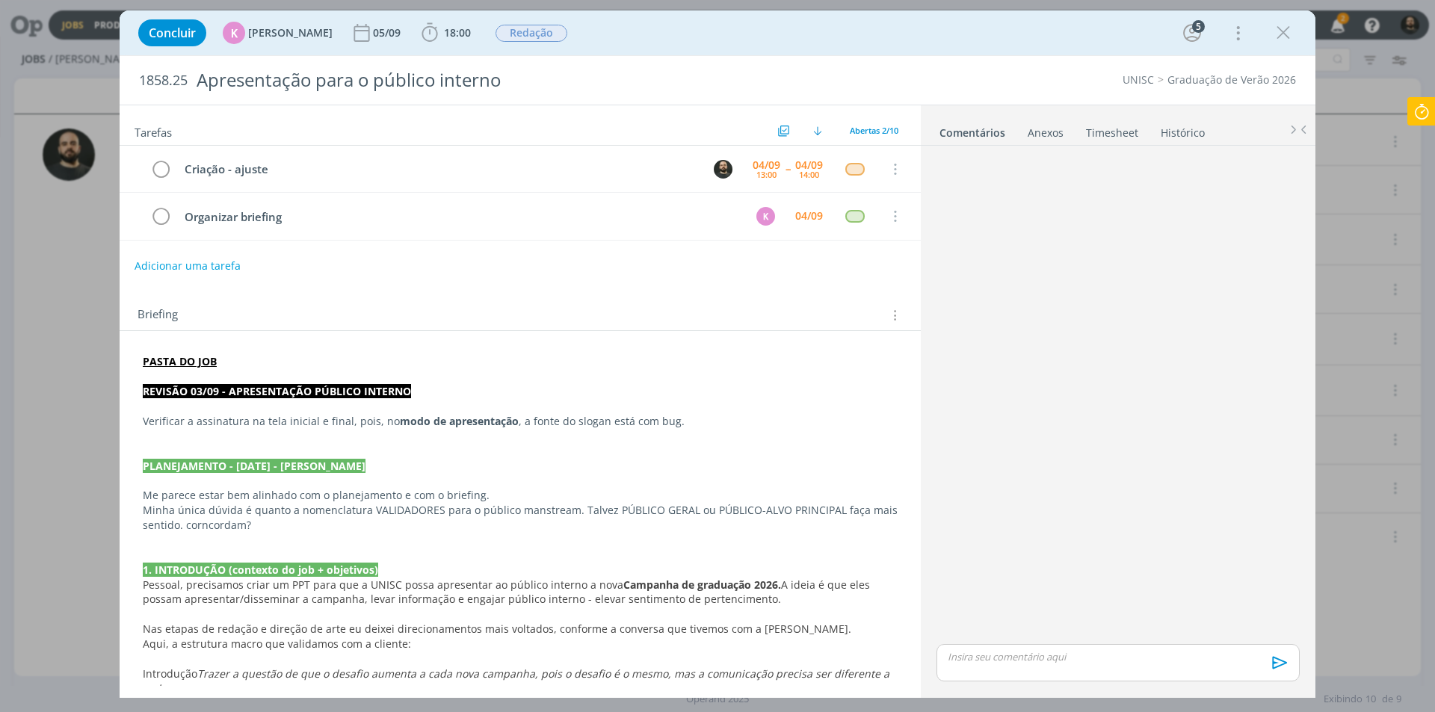
scroll to position [330, 0]
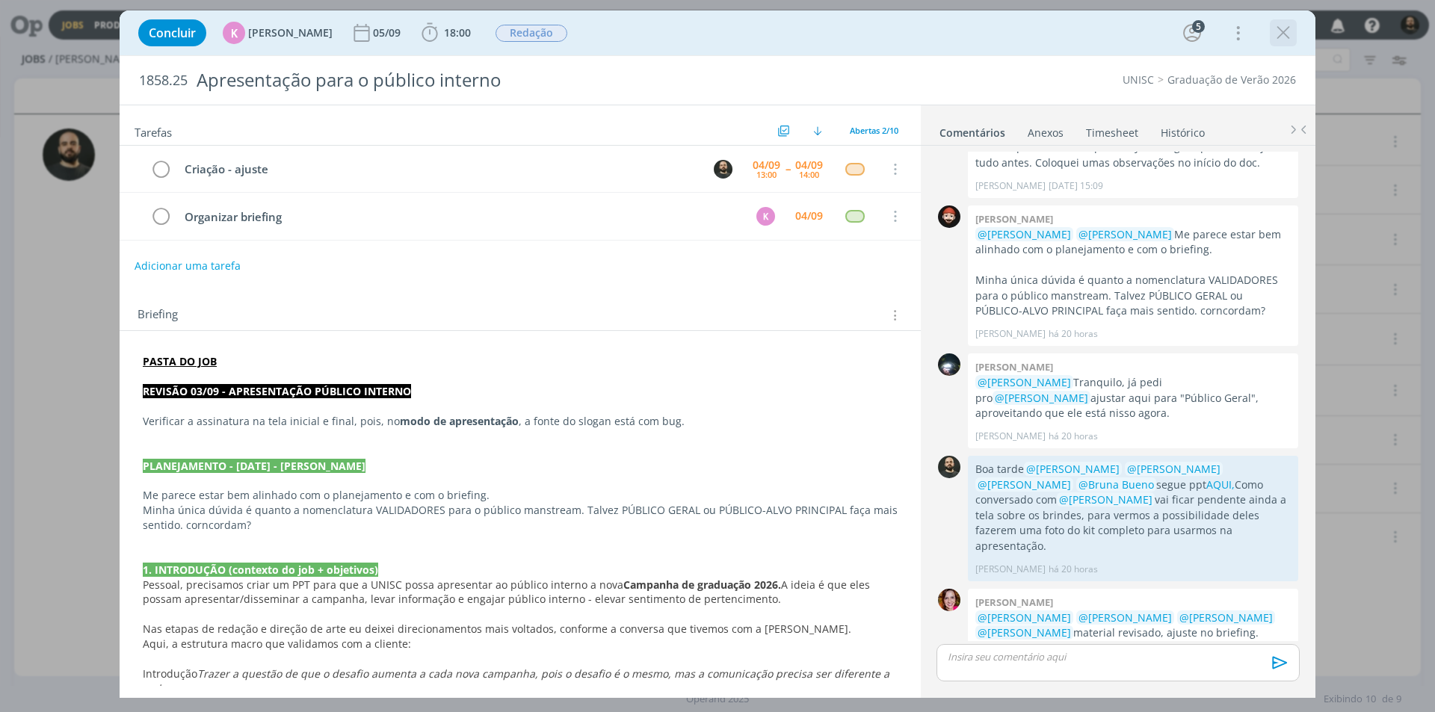
click at [1288, 33] on icon "dialog" at bounding box center [1283, 33] width 22 height 22
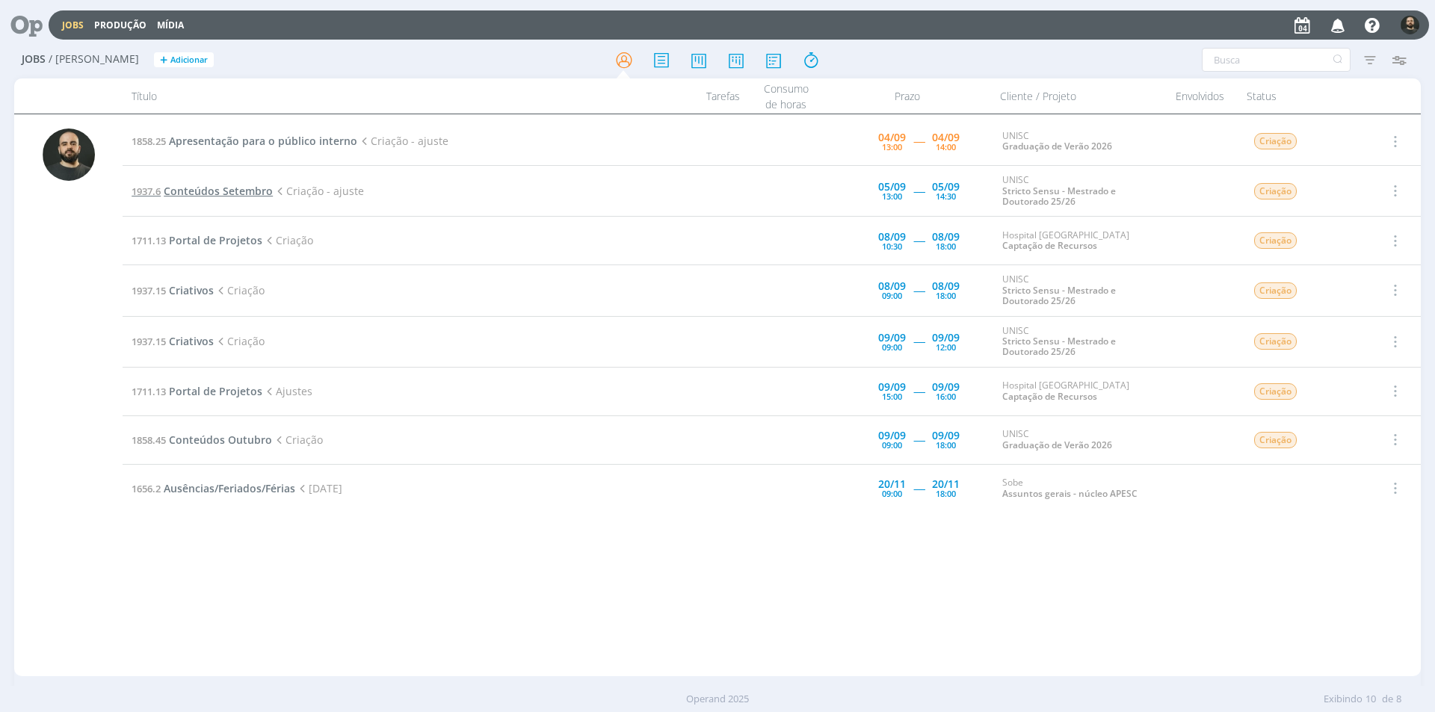
click at [238, 187] on span "Conteúdos Setembro" at bounding box center [218, 191] width 109 height 14
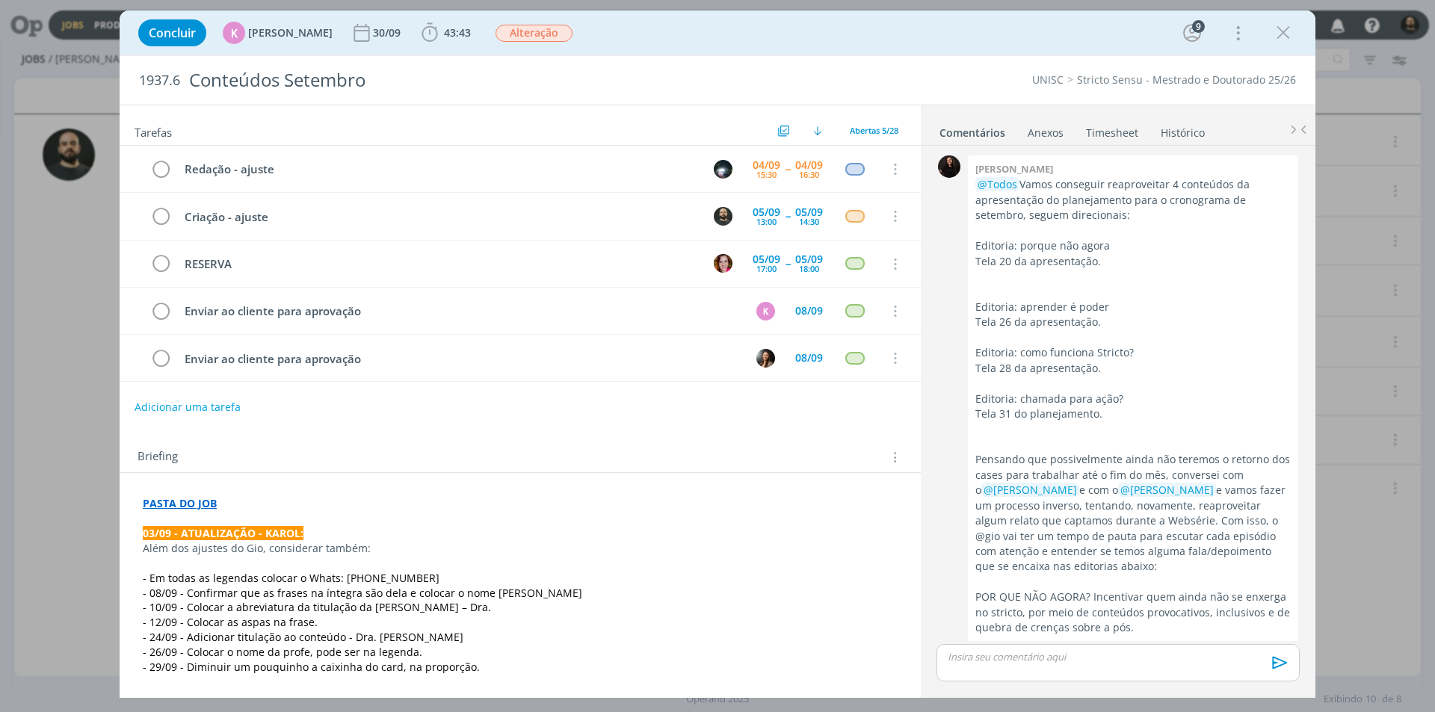
scroll to position [2205, 0]
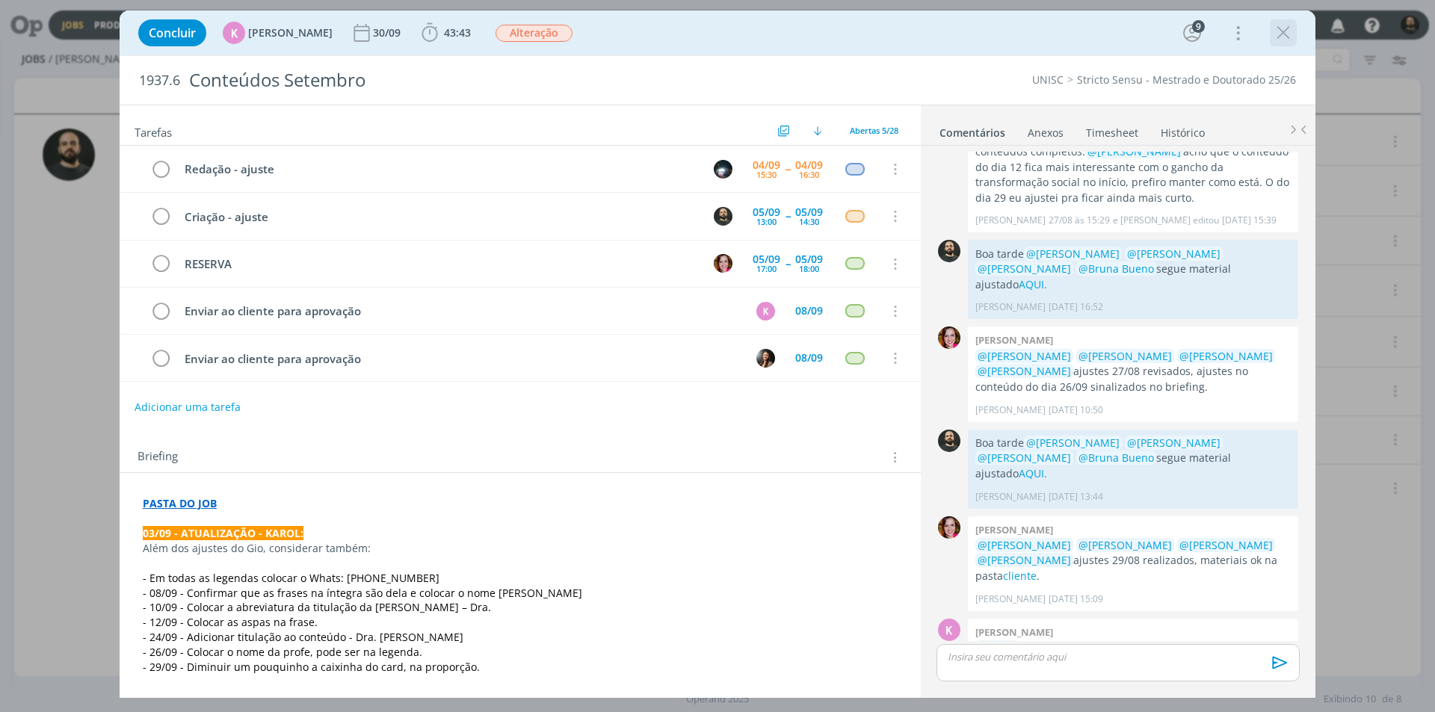
click at [1285, 35] on icon "dialog" at bounding box center [1283, 33] width 22 height 22
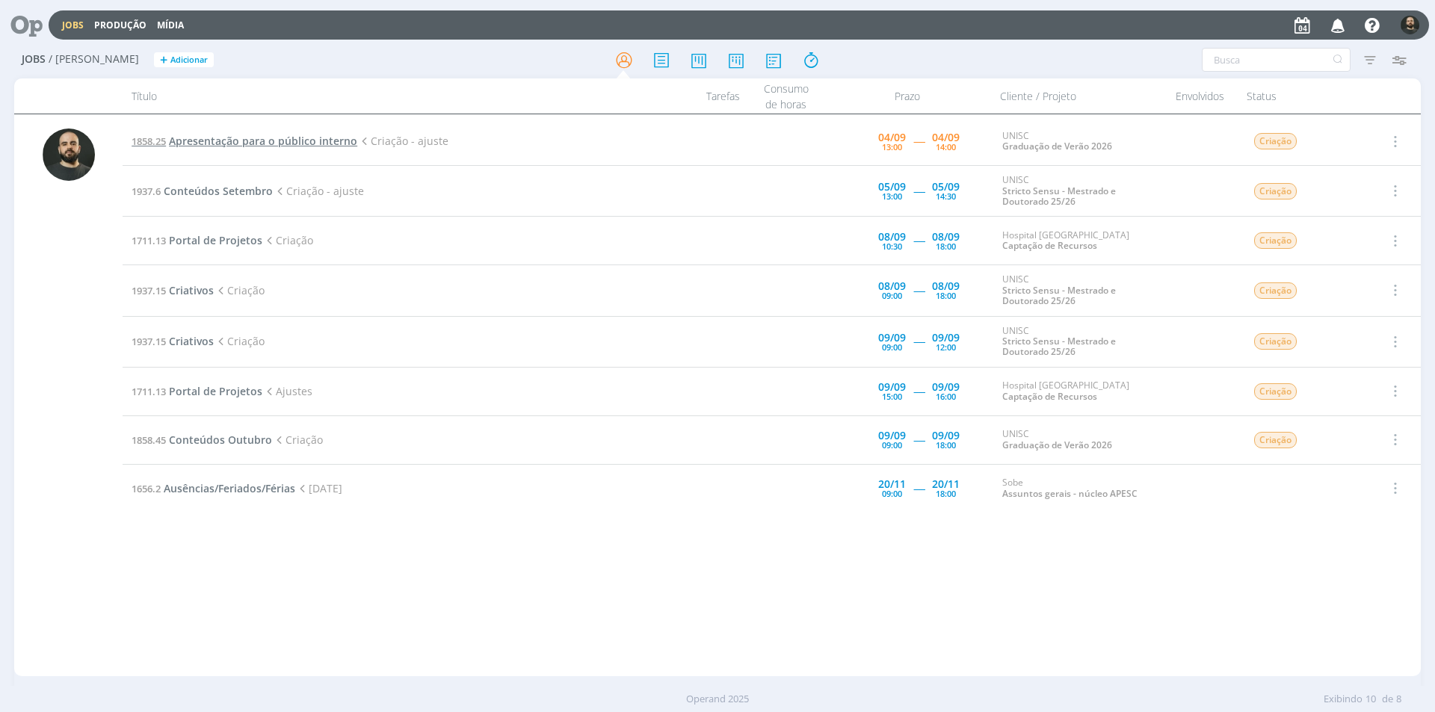
click at [297, 135] on span "Apresentação para o público interno" at bounding box center [263, 141] width 188 height 14
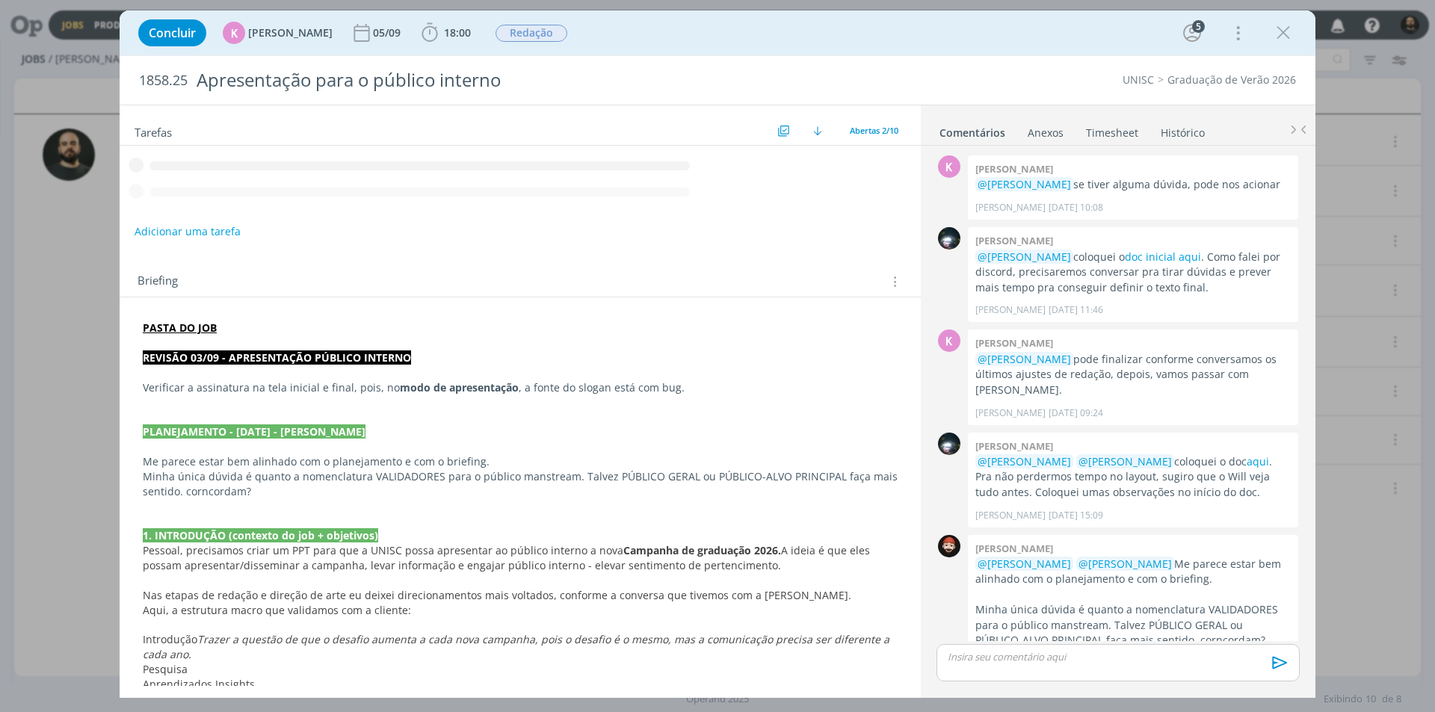
scroll to position [330, 0]
